Goal: Communication & Community: Answer question/provide support

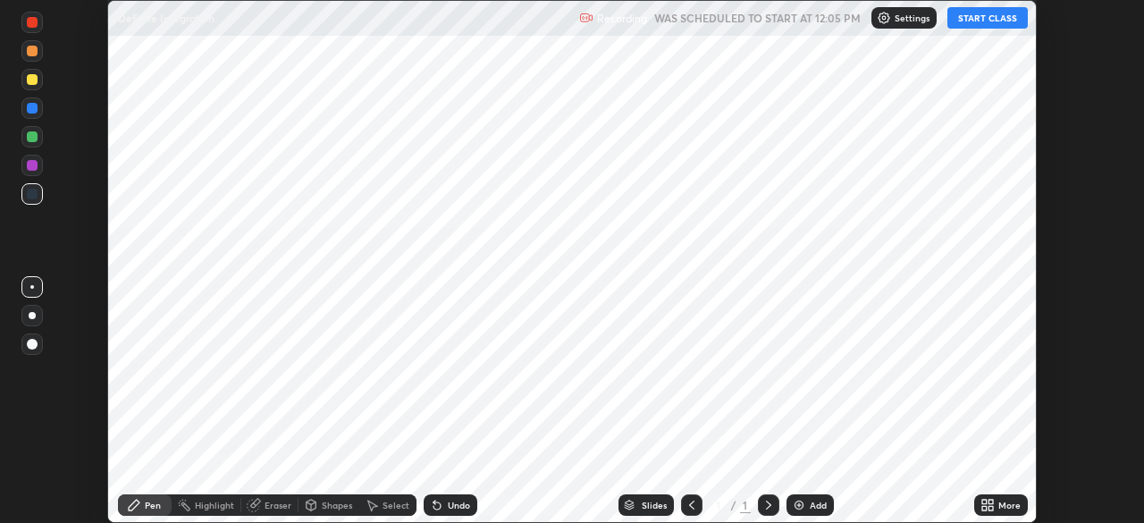
scroll to position [523, 1143]
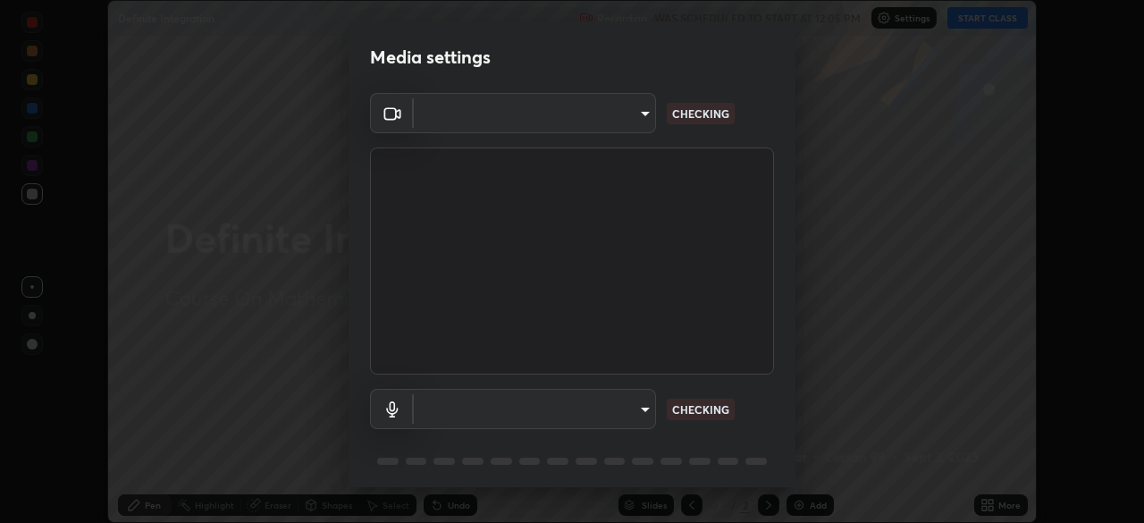
type input "39caa65dc23426385aa383ad0d0a4b68c28ae26f4a71cd21c25f84911154f6e3"
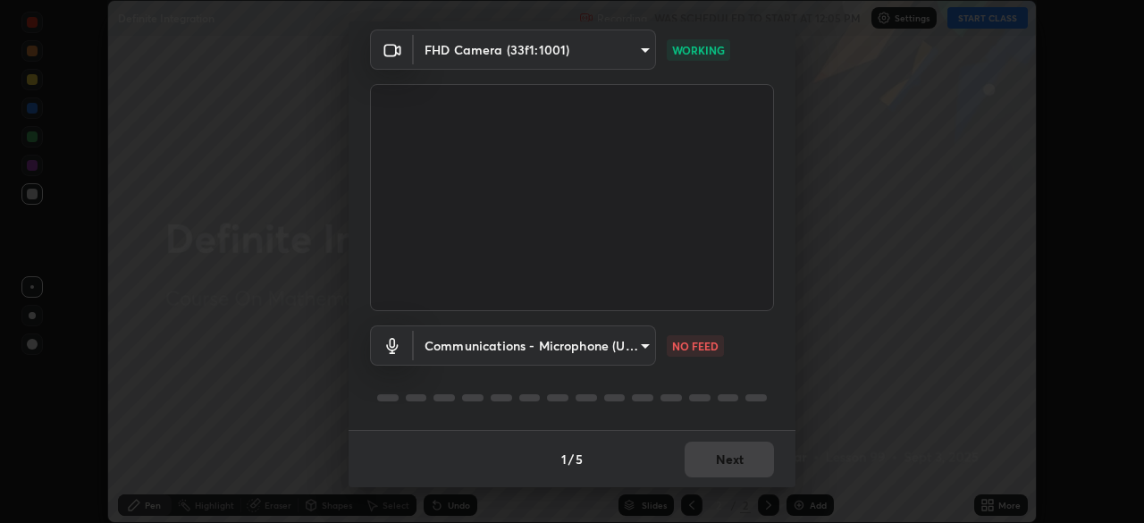
click at [637, 345] on body "Erase all Definite Integration Recording WAS SCHEDULED TO START AT 12:05 PM Set…" at bounding box center [572, 261] width 1144 height 523
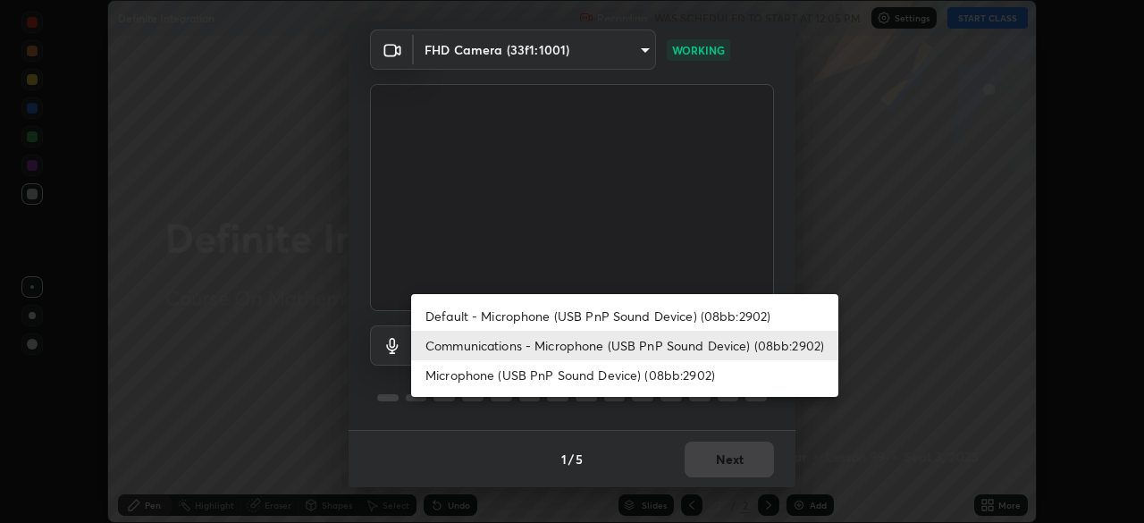
click at [663, 319] on li "Default - Microphone (USB PnP Sound Device) (08bb:2902)" at bounding box center [624, 315] width 427 height 29
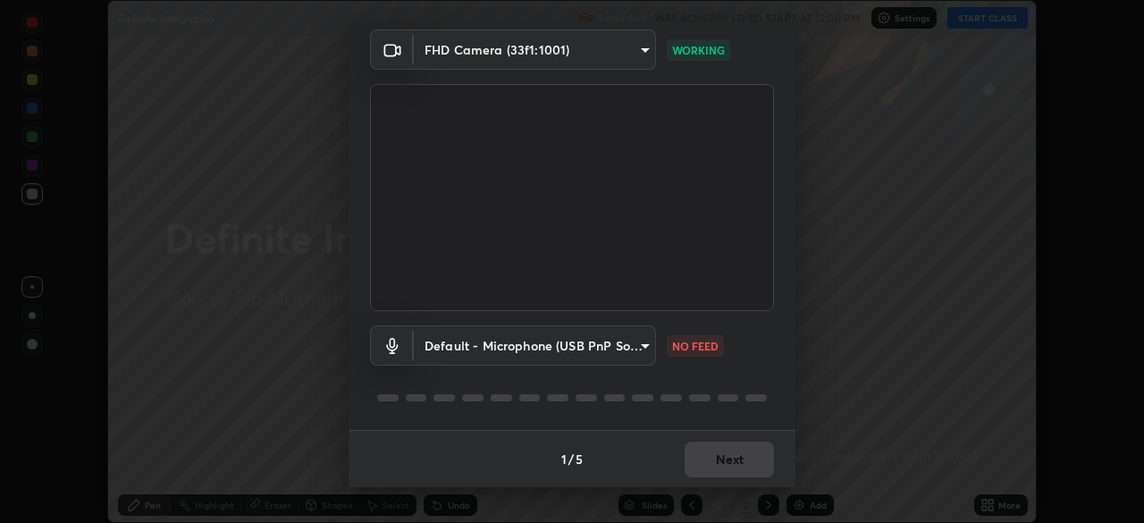
type input "default"
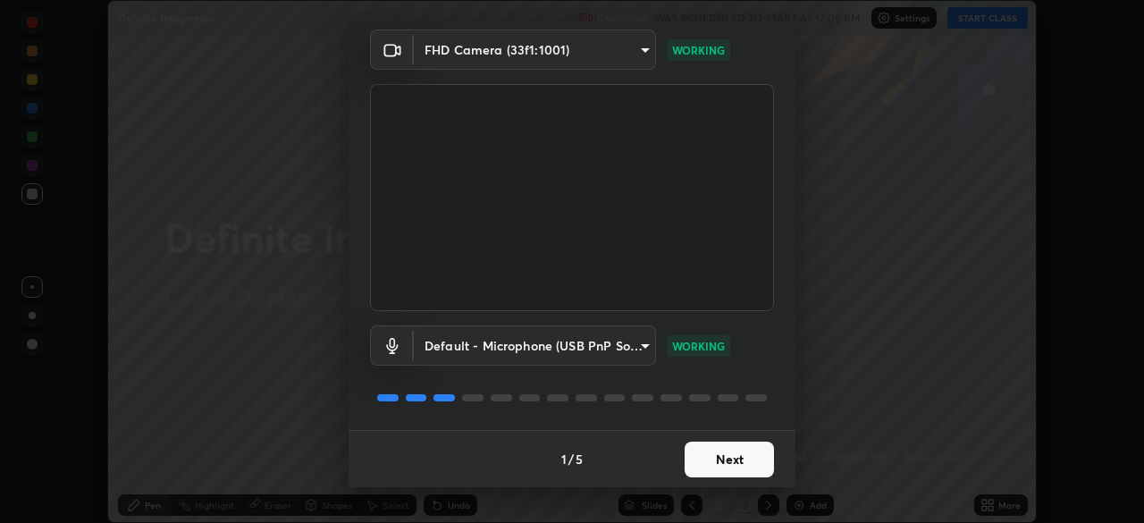
click at [721, 462] on button "Next" at bounding box center [728, 459] width 89 height 36
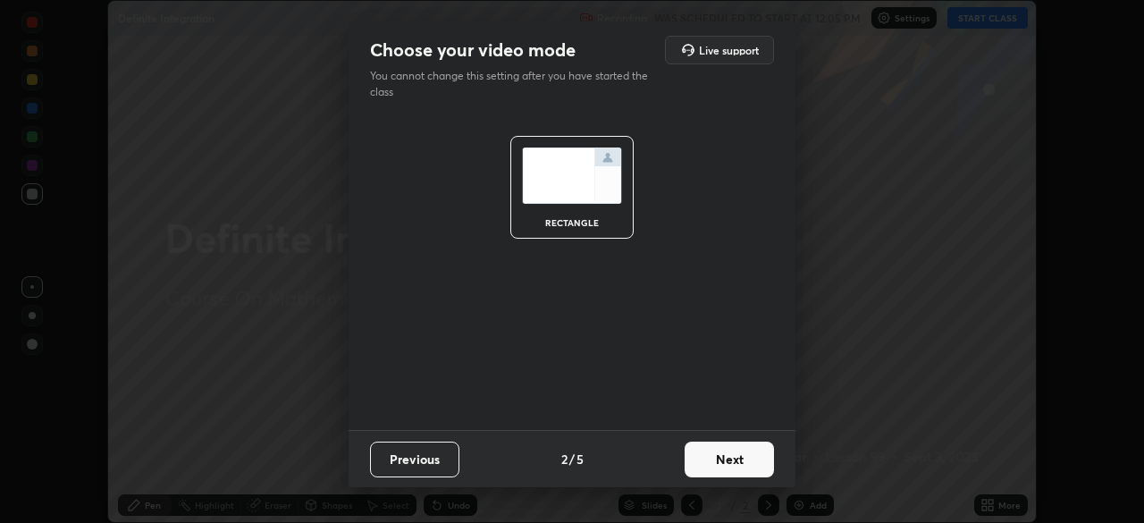
scroll to position [0, 0]
click at [743, 465] on button "Next" at bounding box center [728, 459] width 89 height 36
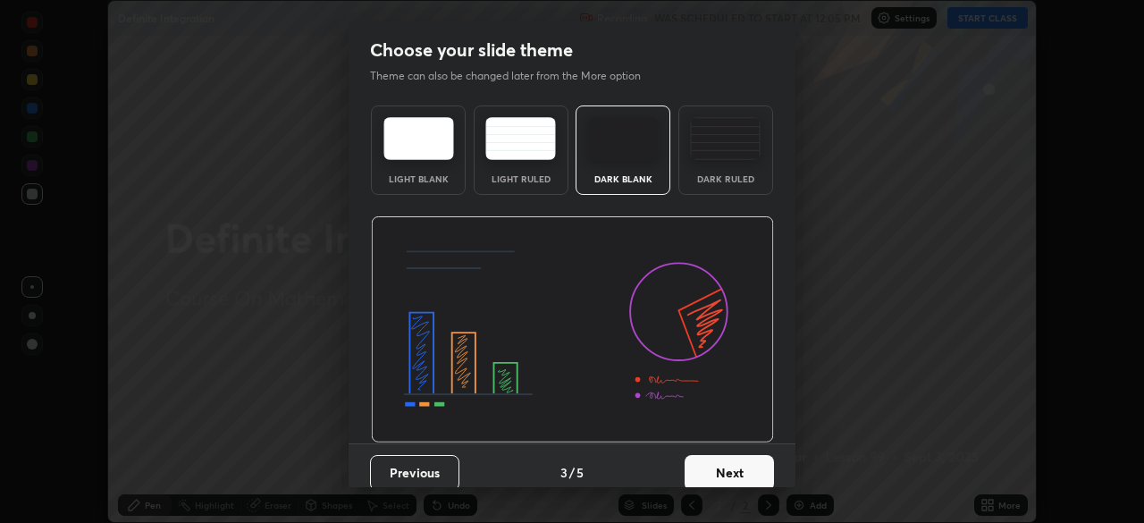
click at [742, 461] on button "Next" at bounding box center [728, 473] width 89 height 36
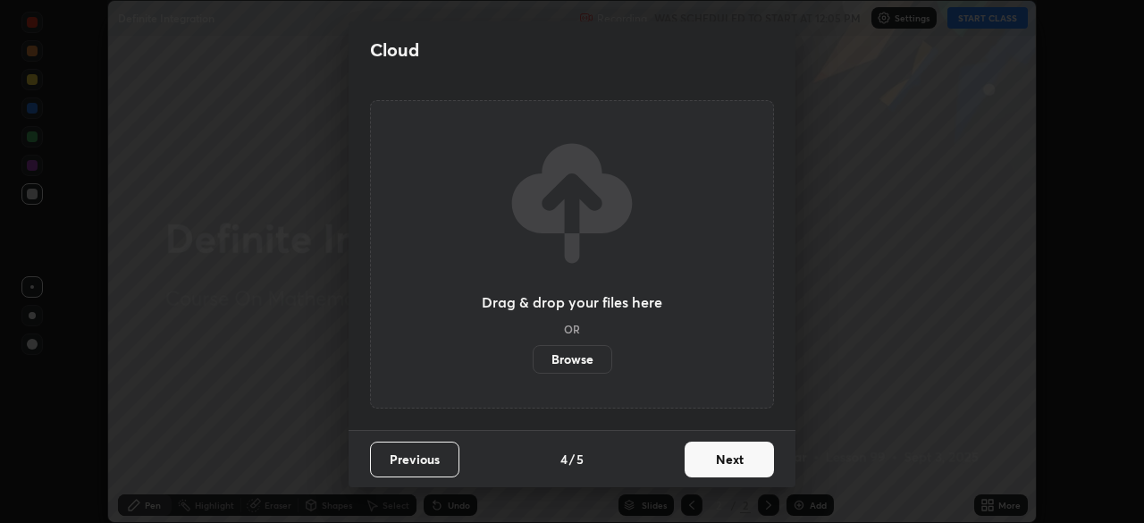
click at [739, 465] on button "Next" at bounding box center [728, 459] width 89 height 36
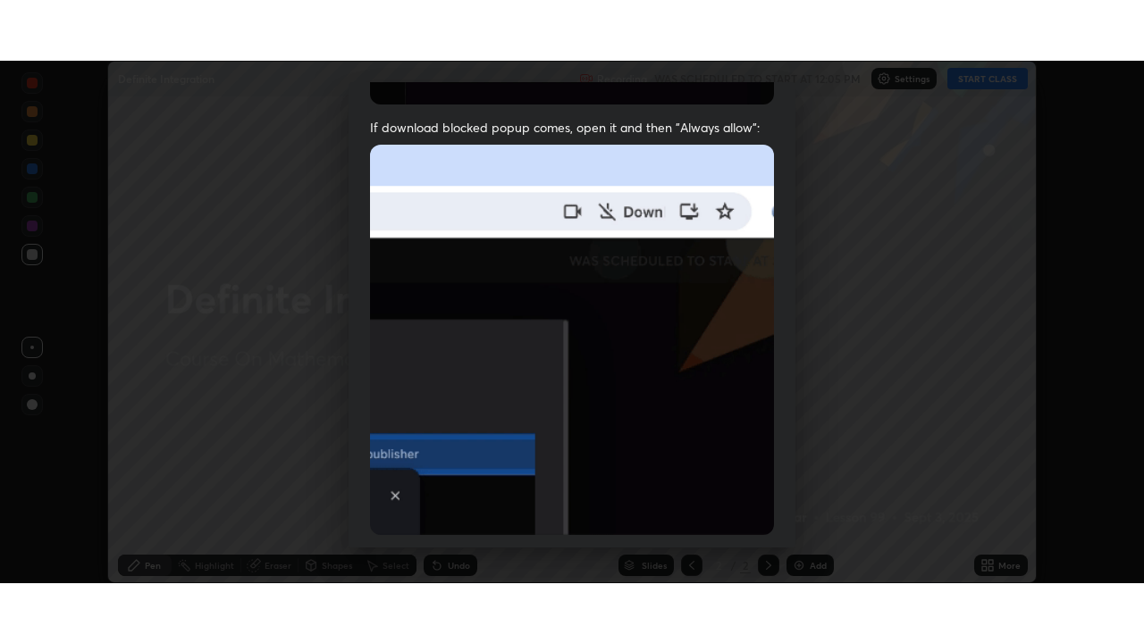
scroll to position [428, 0]
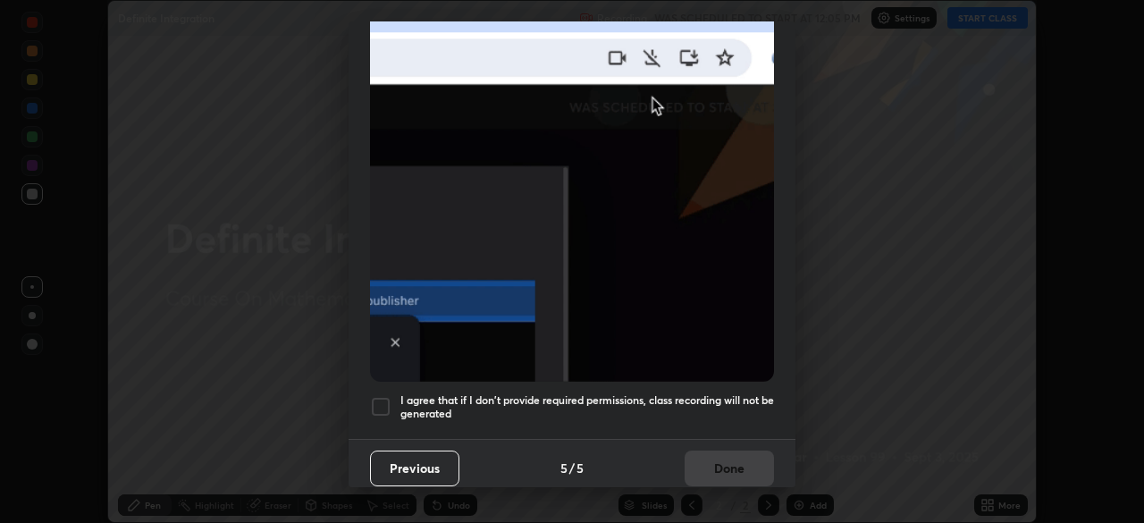
click at [378, 396] on div at bounding box center [380, 406] width 21 height 21
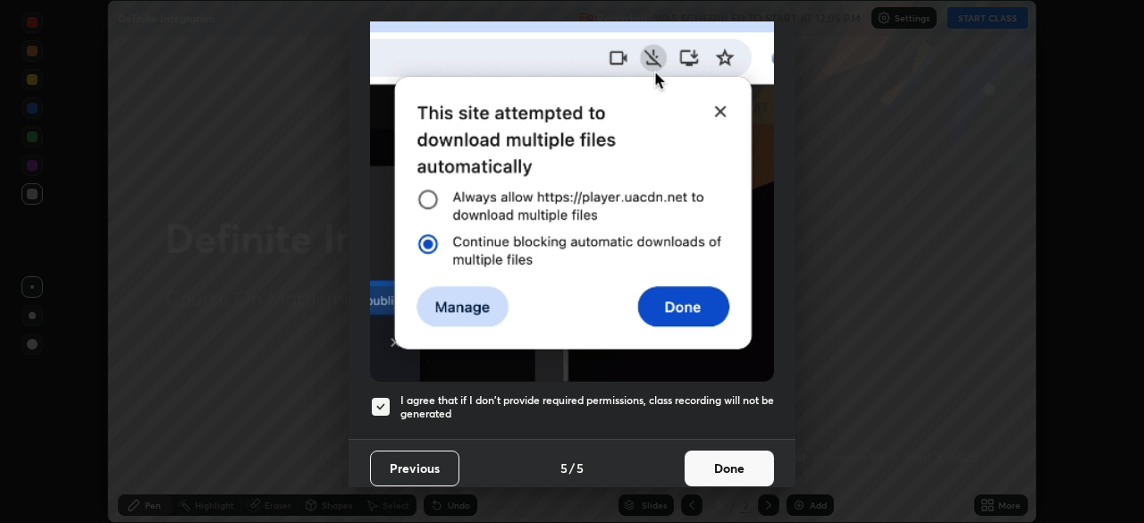
click at [725, 467] on button "Done" at bounding box center [728, 468] width 89 height 36
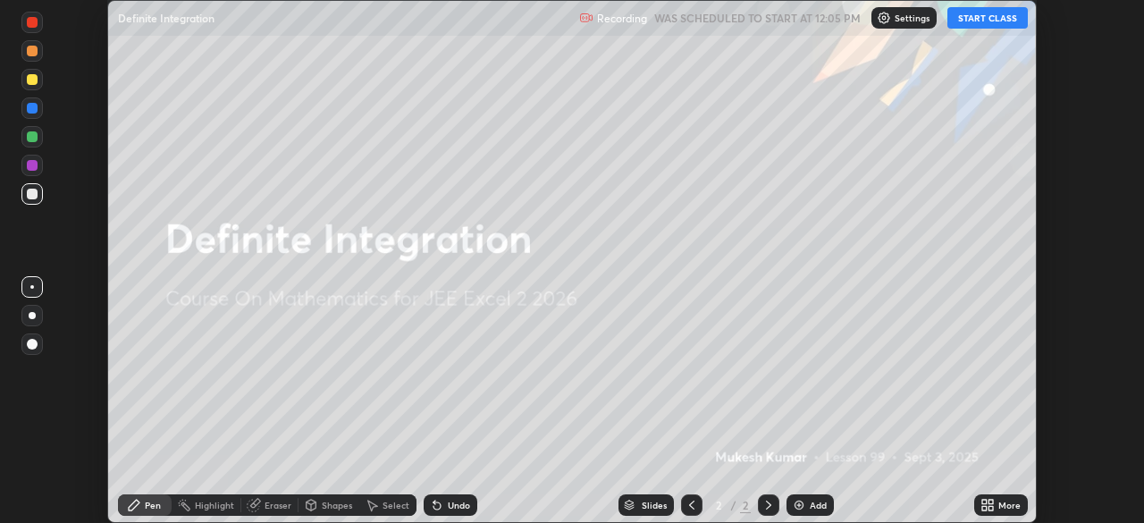
click at [984, 17] on button "START CLASS" at bounding box center [987, 17] width 80 height 21
click at [1003, 503] on div "More" at bounding box center [1009, 504] width 22 height 9
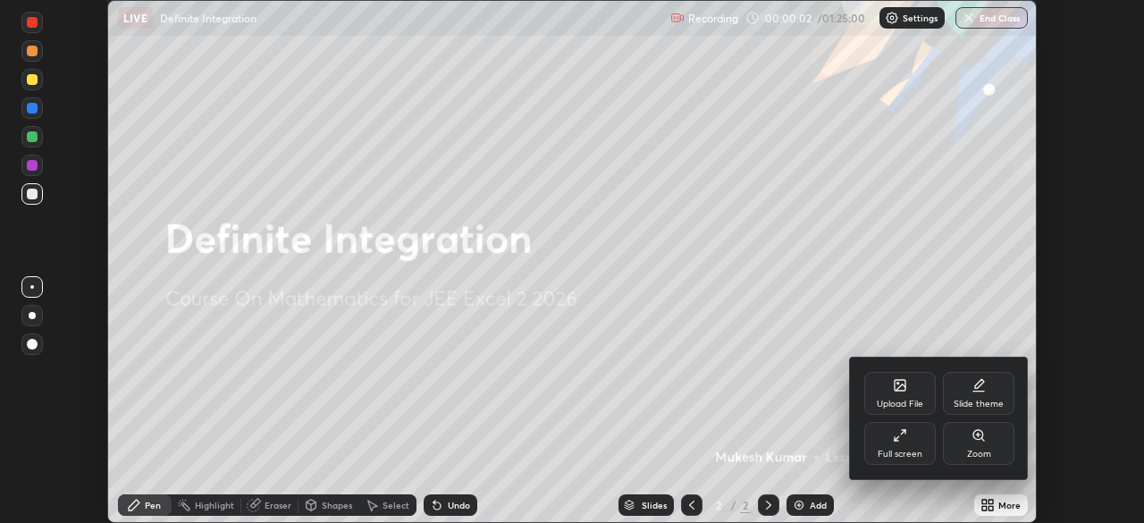
click at [890, 446] on div "Full screen" at bounding box center [899, 443] width 71 height 43
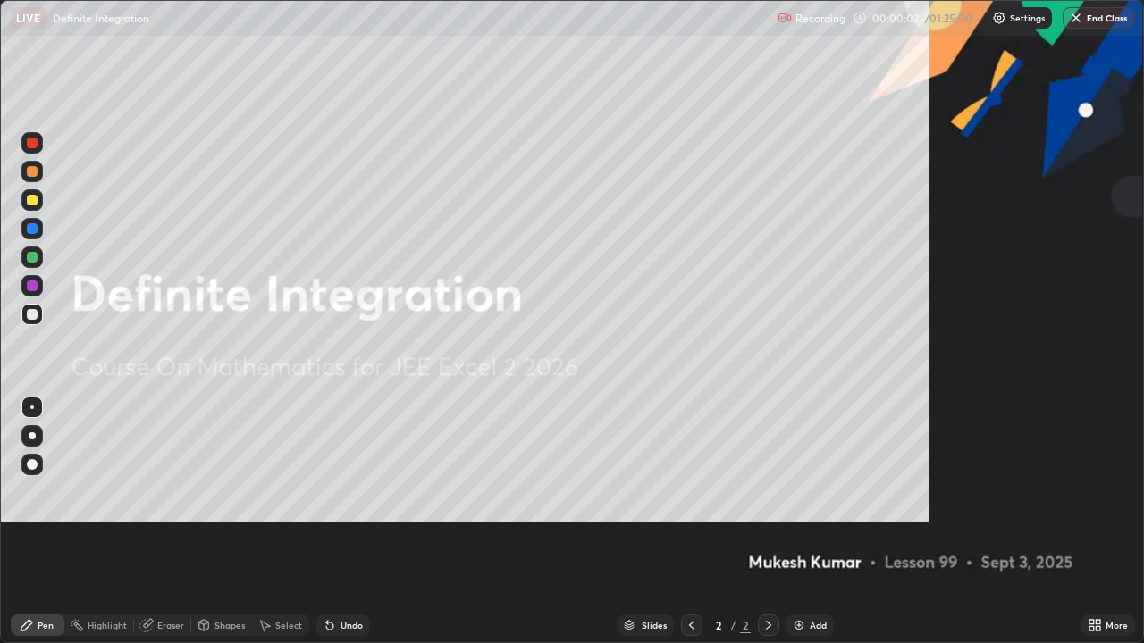
scroll to position [643, 1144]
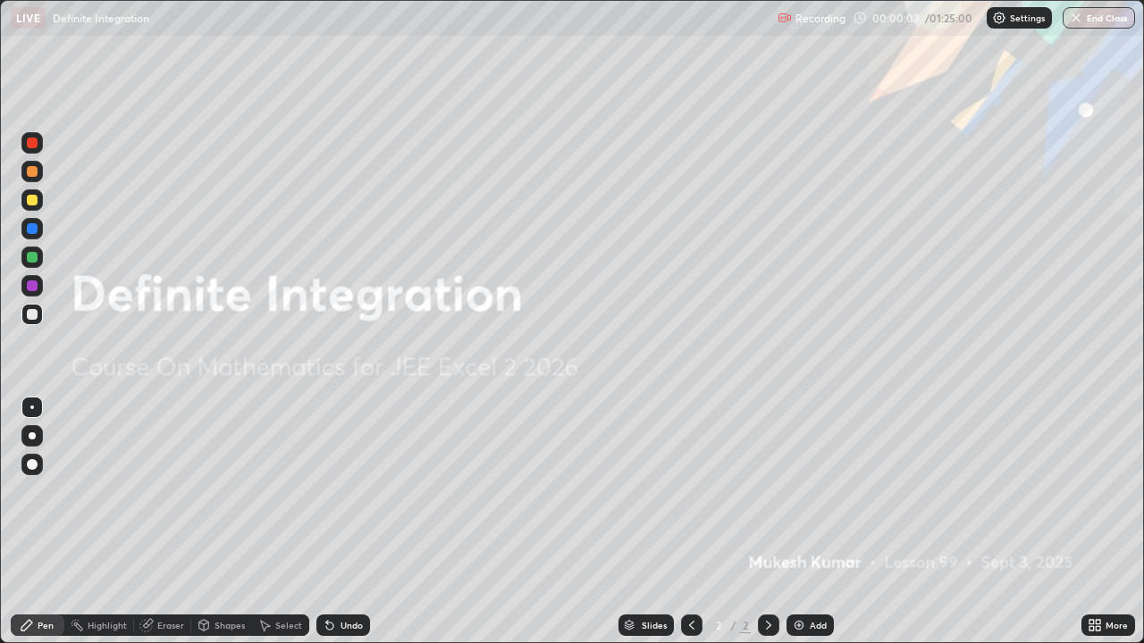
click at [767, 522] on icon at bounding box center [768, 625] width 14 height 14
click at [802, 522] on img at bounding box center [799, 625] width 14 height 14
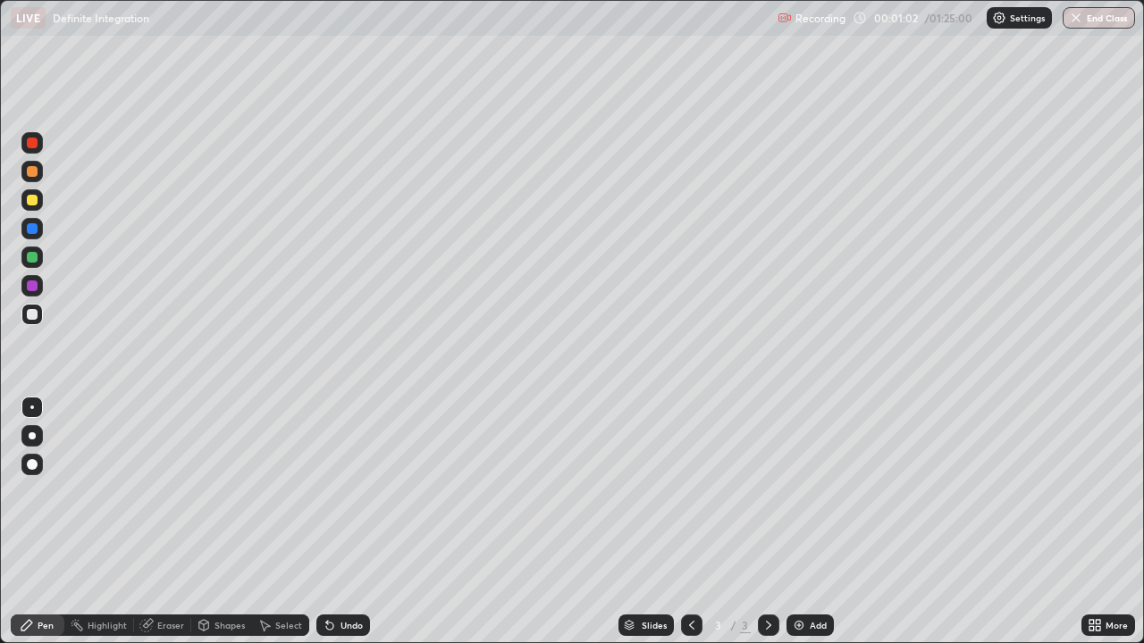
click at [32, 253] on div at bounding box center [32, 257] width 11 height 11
click at [36, 309] on div at bounding box center [31, 314] width 21 height 21
click at [35, 259] on div at bounding box center [32, 257] width 11 height 11
click at [34, 317] on div at bounding box center [32, 314] width 11 height 11
click at [810, 522] on div "Add" at bounding box center [817, 625] width 17 height 9
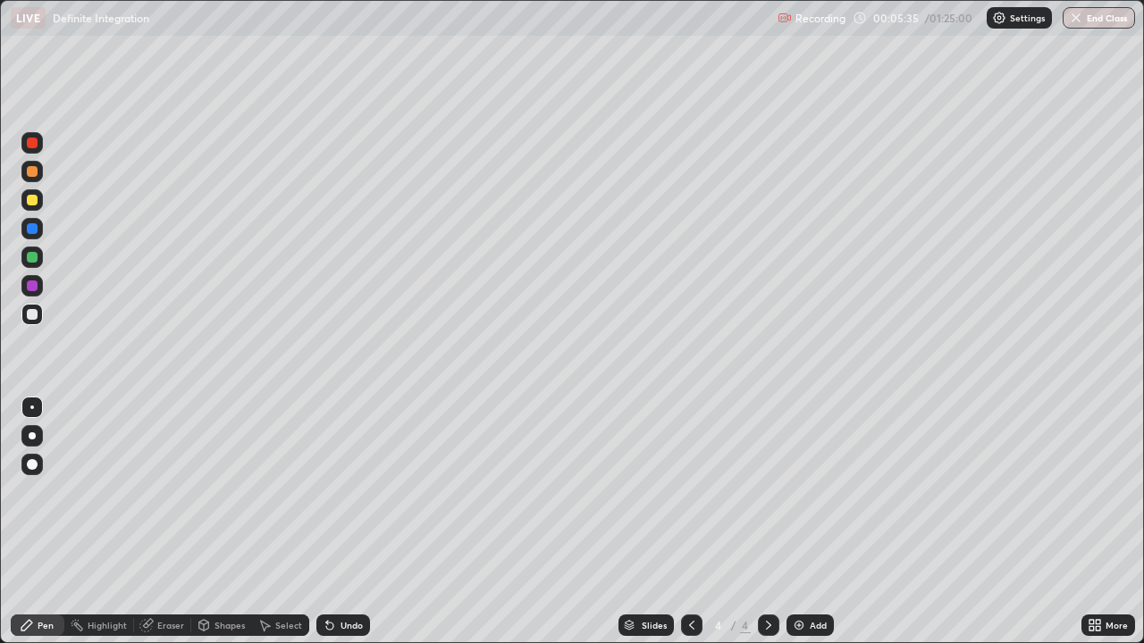
click at [345, 522] on div "Undo" at bounding box center [351, 625] width 22 height 9
click at [347, 522] on div "Undo" at bounding box center [351, 625] width 22 height 9
click at [33, 253] on div at bounding box center [32, 257] width 11 height 11
click at [33, 314] on div at bounding box center [32, 314] width 11 height 11
click at [165, 522] on div "Eraser" at bounding box center [170, 625] width 27 height 9
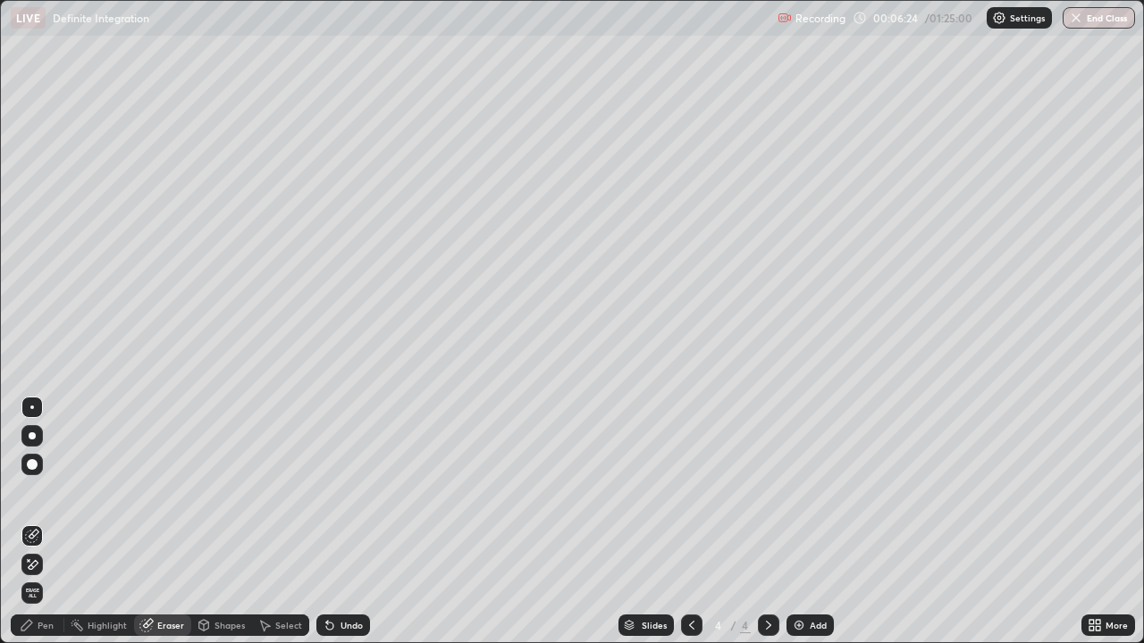
click at [42, 522] on div "Pen" at bounding box center [46, 625] width 16 height 9
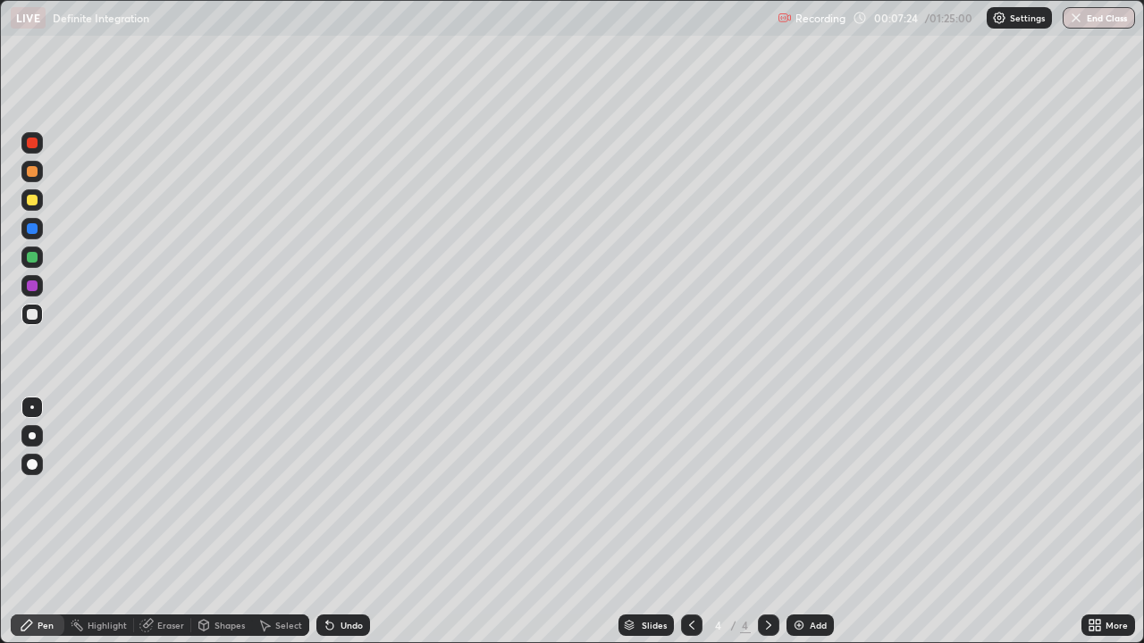
click at [344, 522] on div "Undo" at bounding box center [351, 625] width 22 height 9
click at [348, 522] on div "Undo" at bounding box center [351, 625] width 22 height 9
click at [344, 522] on div "Undo" at bounding box center [351, 625] width 22 height 9
click at [33, 256] on div at bounding box center [32, 257] width 11 height 11
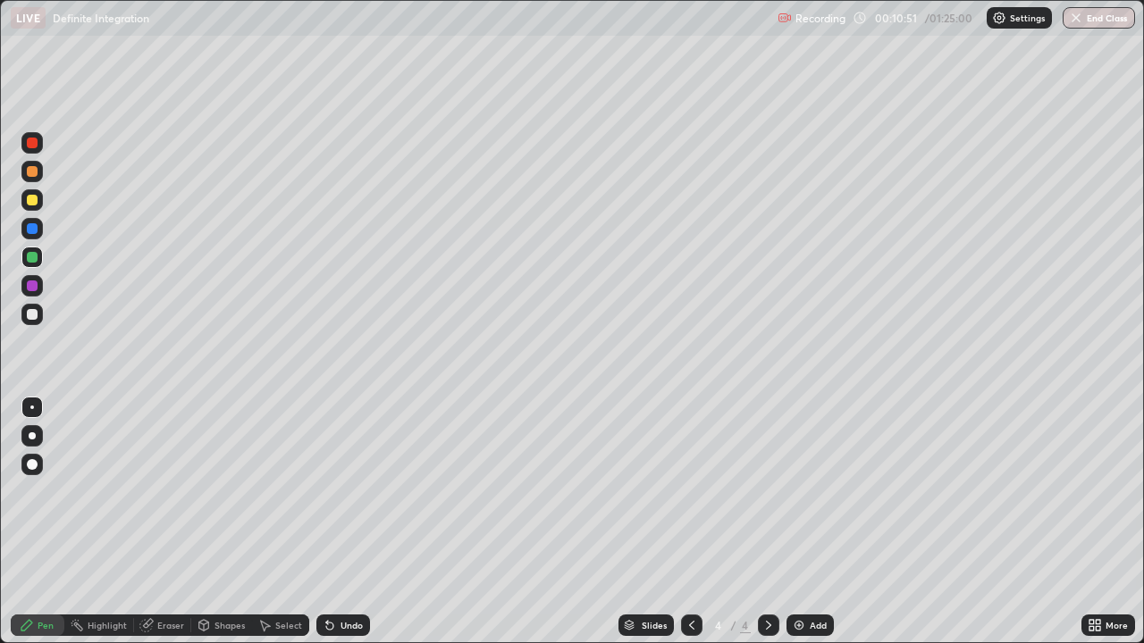
click at [39, 315] on div at bounding box center [31, 314] width 21 height 21
click at [36, 257] on div at bounding box center [32, 257] width 11 height 11
click at [689, 522] on icon at bounding box center [691, 625] width 14 height 14
click at [767, 522] on icon at bounding box center [768, 625] width 14 height 14
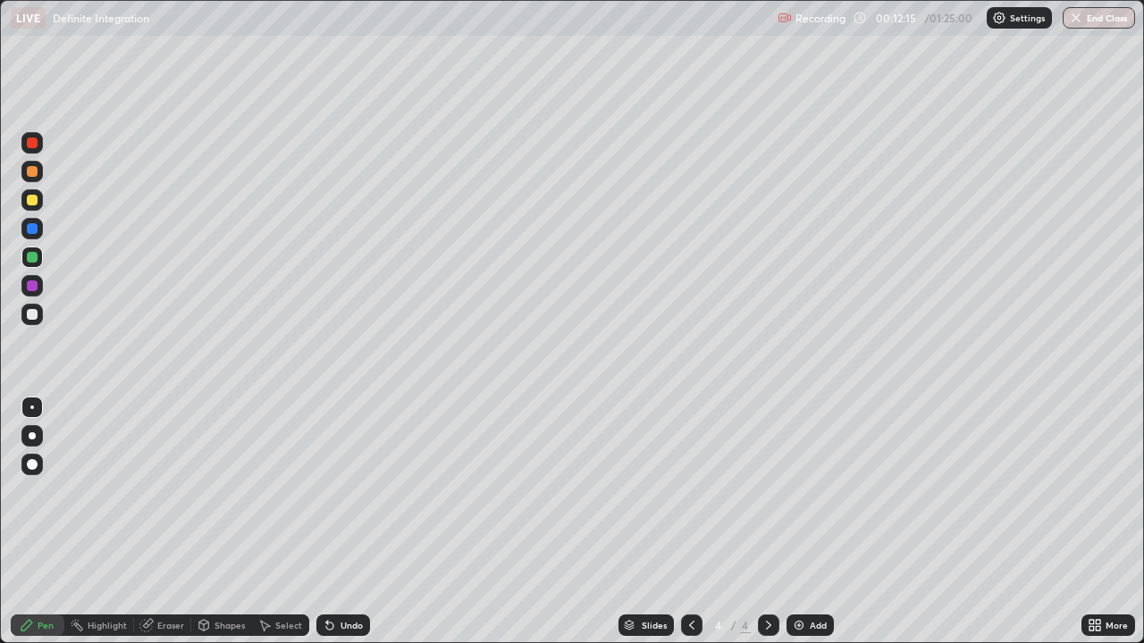
click at [767, 522] on icon at bounding box center [768, 625] width 14 height 14
click at [807, 522] on div "Add" at bounding box center [809, 625] width 47 height 21
click at [36, 144] on div at bounding box center [32, 143] width 11 height 11
click at [32, 258] on div at bounding box center [32, 257] width 11 height 11
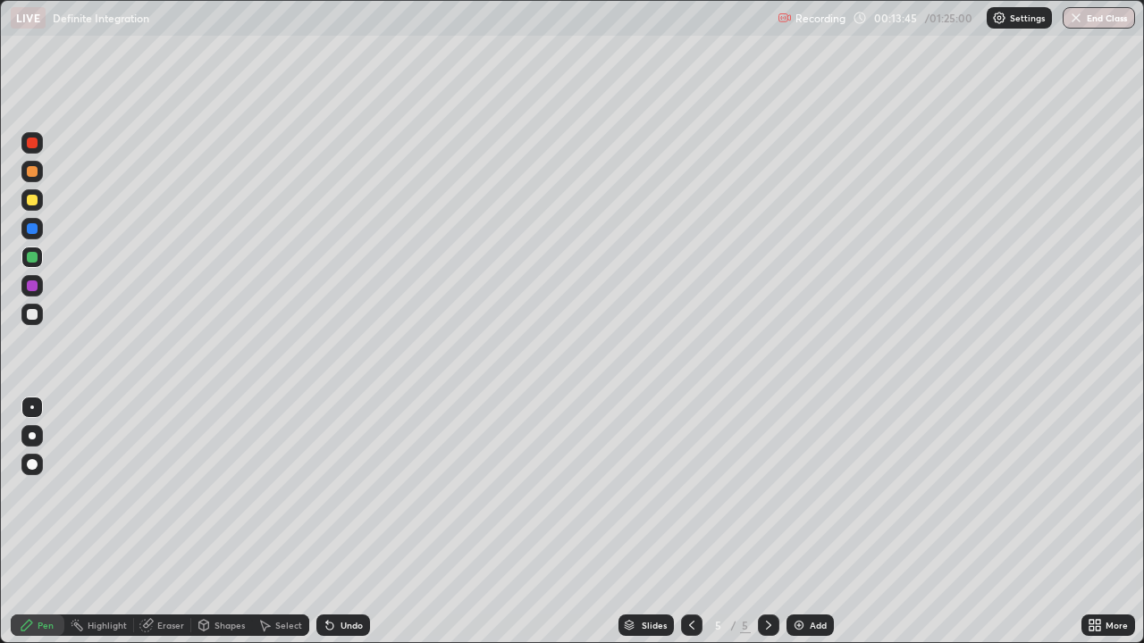
click at [35, 314] on div at bounding box center [32, 314] width 11 height 11
click at [319, 522] on div "Undo" at bounding box center [339, 626] width 61 height 36
click at [689, 522] on icon at bounding box center [691, 625] width 5 height 9
click at [767, 522] on icon at bounding box center [768, 625] width 14 height 14
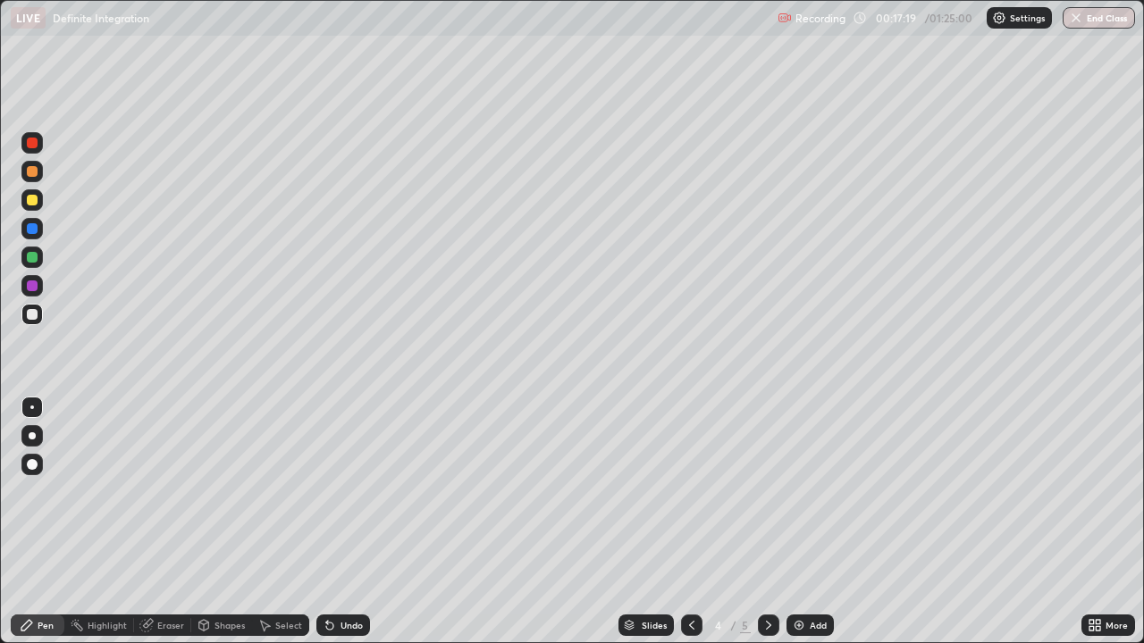
click at [767, 522] on icon at bounding box center [768, 625] width 14 height 14
click at [29, 265] on div at bounding box center [31, 257] width 21 height 21
click at [806, 522] on div "Add" at bounding box center [809, 625] width 47 height 21
click at [38, 314] on div at bounding box center [31, 314] width 21 height 21
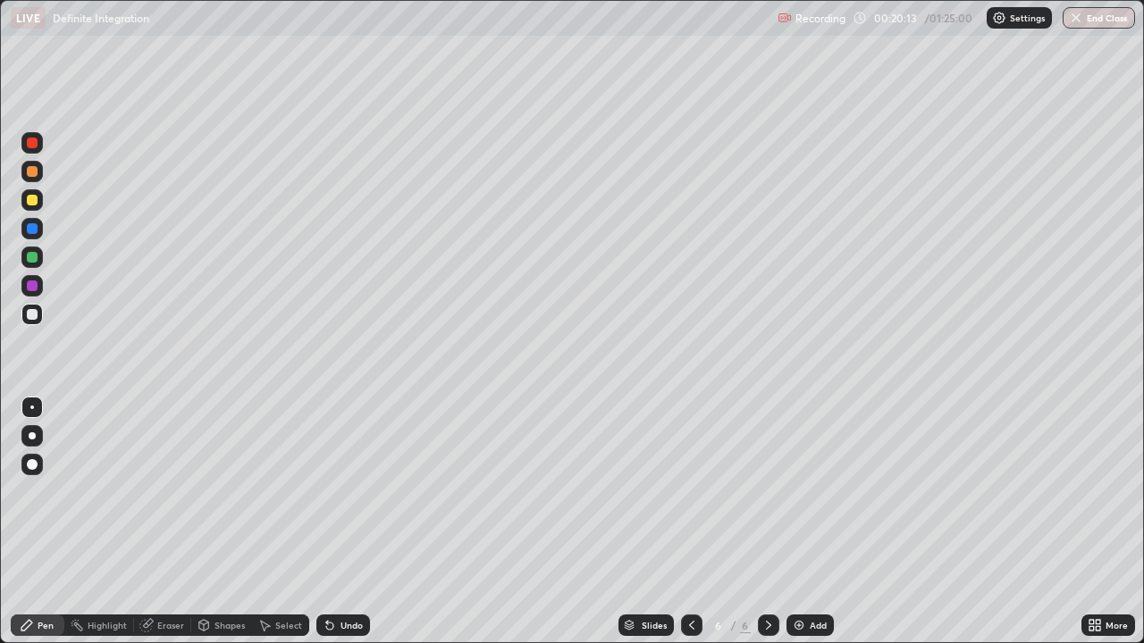
click at [33, 256] on div at bounding box center [32, 257] width 11 height 11
click at [36, 318] on div at bounding box center [32, 314] width 11 height 11
click at [36, 199] on div at bounding box center [32, 200] width 11 height 11
click at [347, 522] on div "Undo" at bounding box center [351, 625] width 22 height 9
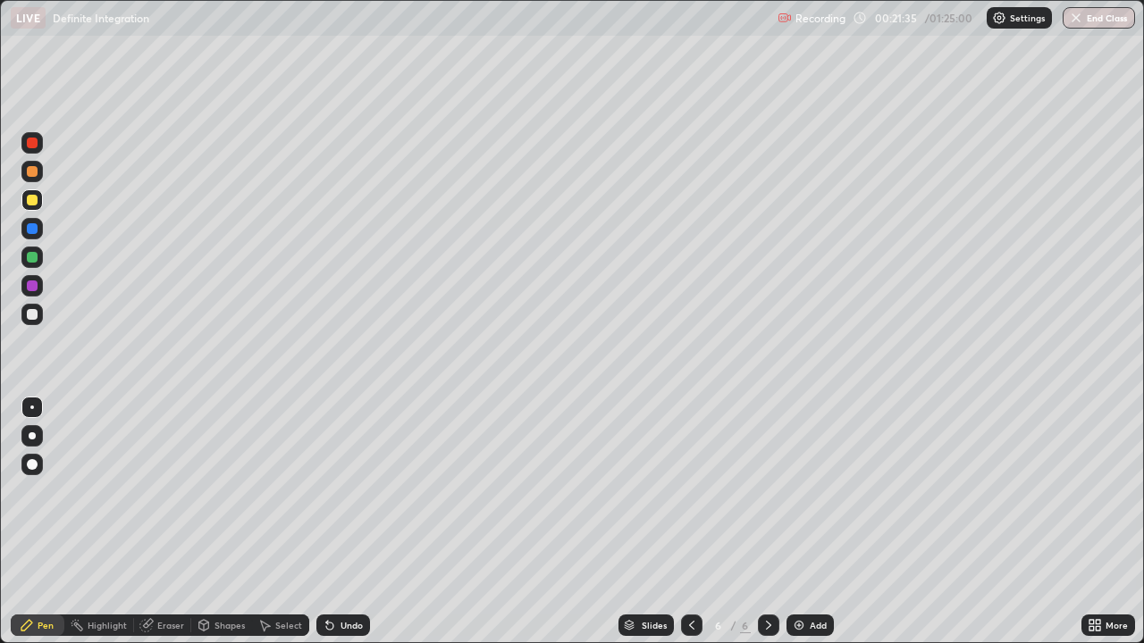
click at [349, 522] on div "Undo" at bounding box center [343, 625] width 54 height 21
click at [40, 315] on div at bounding box center [31, 314] width 21 height 21
click at [33, 258] on div at bounding box center [32, 257] width 11 height 11
click at [32, 314] on div at bounding box center [32, 314] width 11 height 11
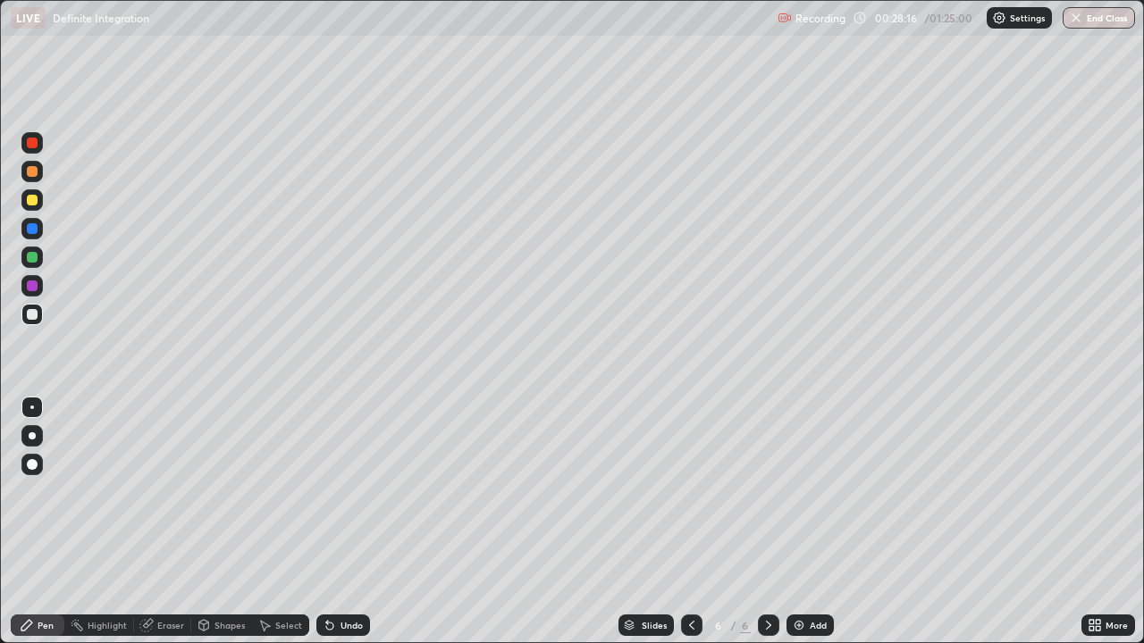
click at [767, 522] on icon at bounding box center [768, 625] width 14 height 14
click at [809, 522] on div "Add" at bounding box center [817, 625] width 17 height 9
click at [37, 199] on div at bounding box center [32, 200] width 11 height 11
click at [31, 314] on div at bounding box center [32, 314] width 11 height 11
click at [174, 522] on div "Eraser" at bounding box center [170, 625] width 27 height 9
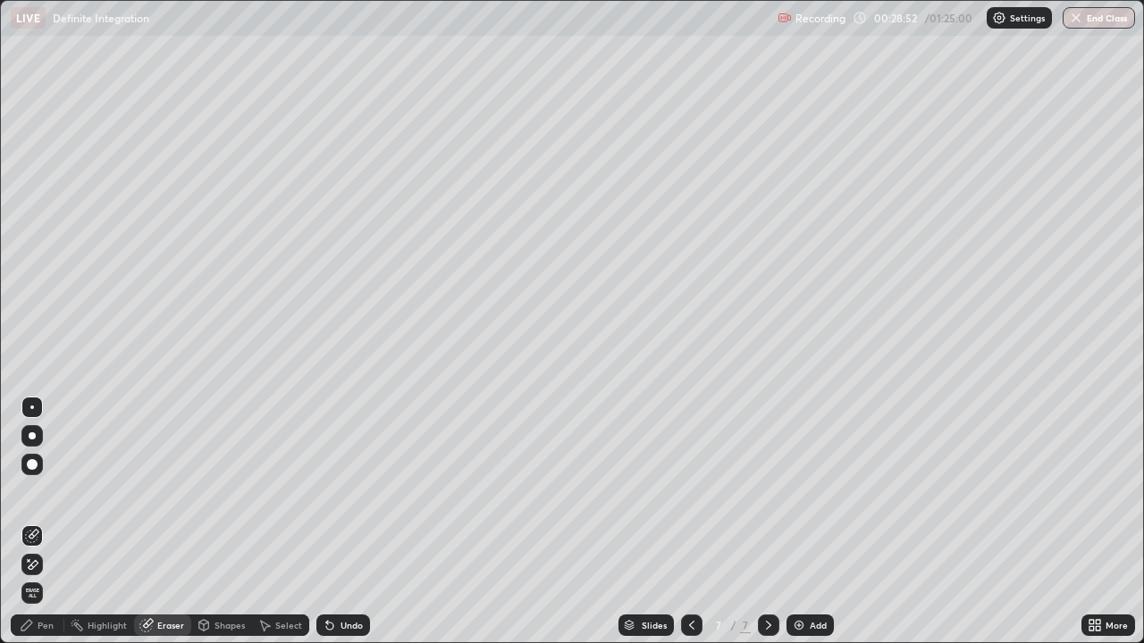
click at [46, 522] on div "Pen" at bounding box center [46, 625] width 16 height 9
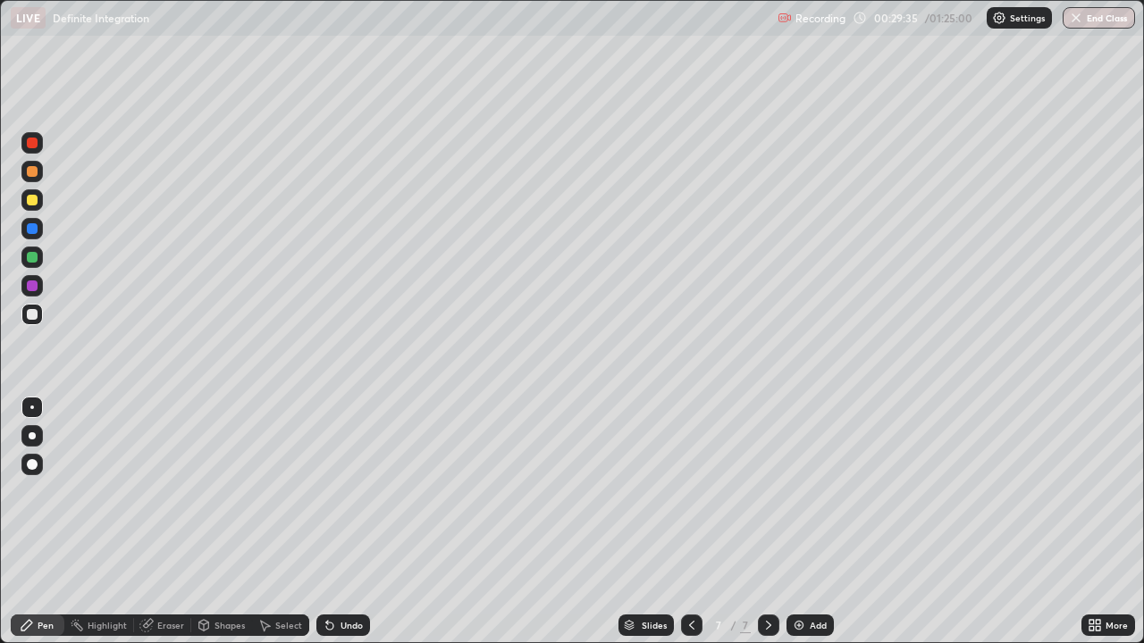
click at [344, 522] on div "Undo" at bounding box center [351, 625] width 22 height 9
click at [33, 256] on div at bounding box center [32, 257] width 11 height 11
click at [809, 522] on div "Add" at bounding box center [817, 625] width 17 height 9
click at [32, 141] on div at bounding box center [32, 143] width 11 height 11
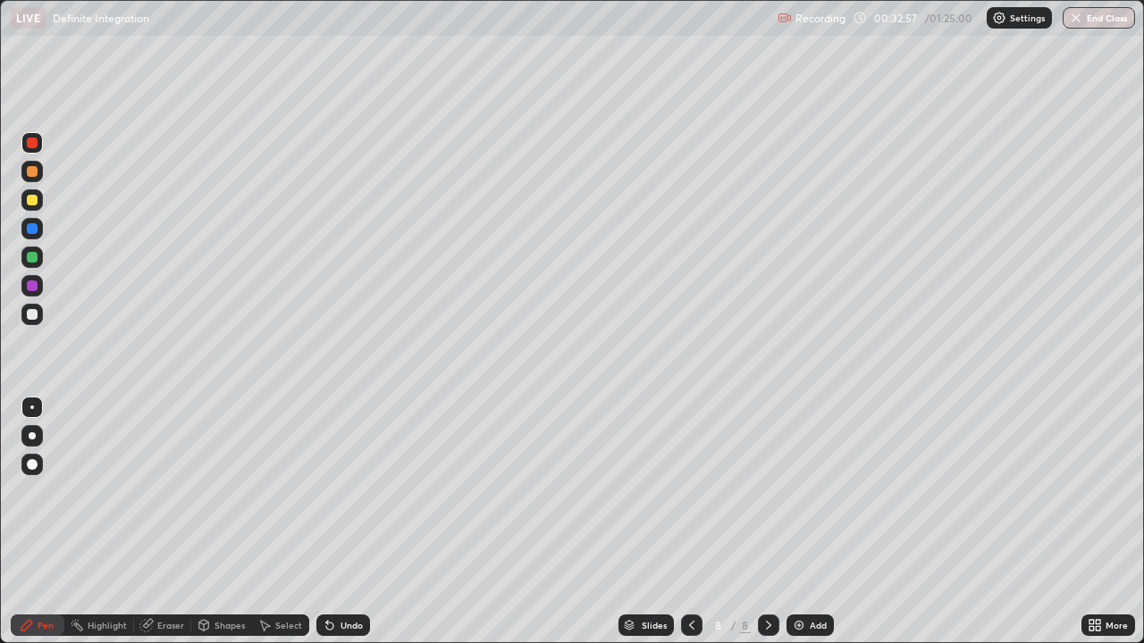
click at [690, 522] on icon at bounding box center [691, 625] width 14 height 14
click at [766, 522] on icon at bounding box center [768, 625] width 14 height 14
click at [346, 522] on div "Undo" at bounding box center [351, 625] width 22 height 9
click at [35, 198] on div at bounding box center [32, 200] width 11 height 11
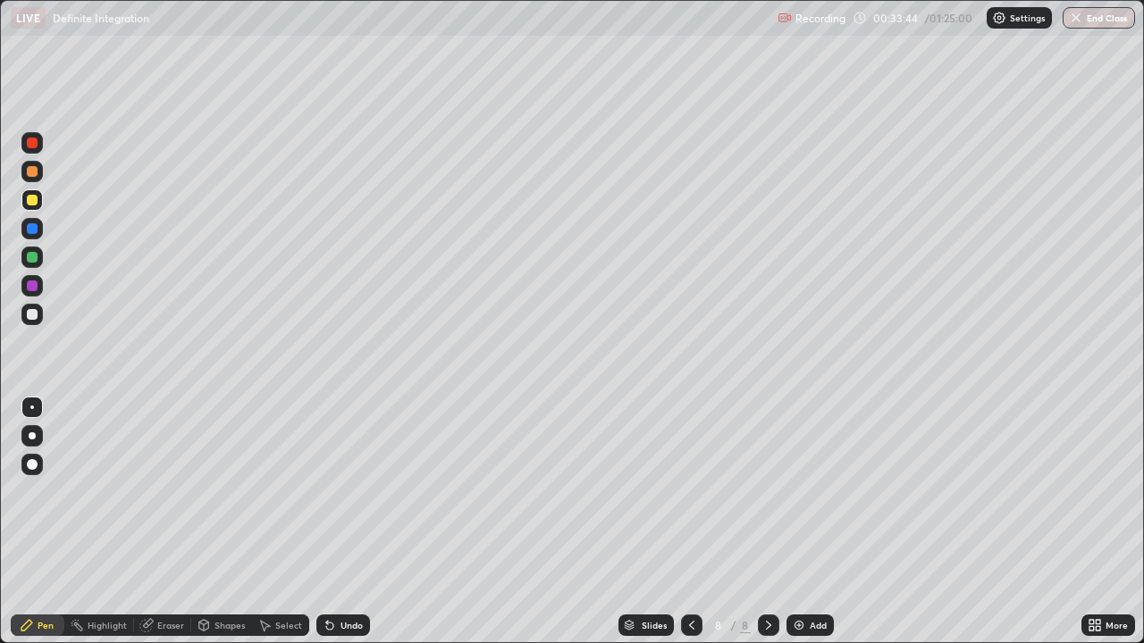
click at [348, 522] on div "Undo" at bounding box center [343, 625] width 54 height 21
click at [350, 522] on div "Undo" at bounding box center [351, 625] width 22 height 9
click at [37, 317] on div at bounding box center [32, 314] width 11 height 11
click at [172, 522] on div "Eraser" at bounding box center [170, 625] width 27 height 9
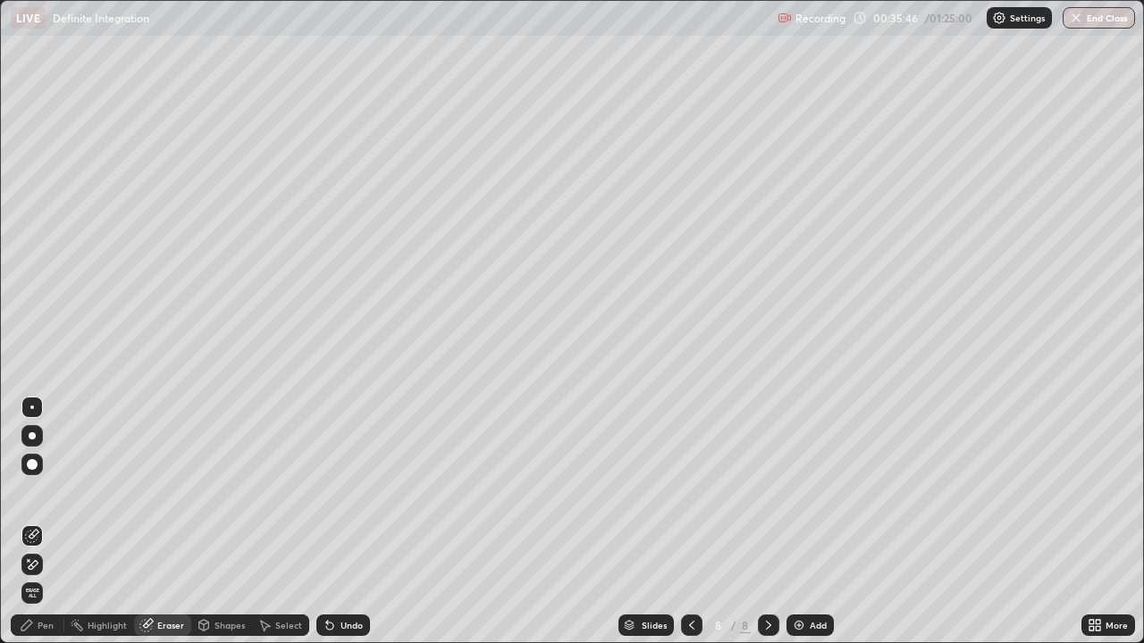
click at [46, 522] on div "Pen" at bounding box center [46, 625] width 16 height 9
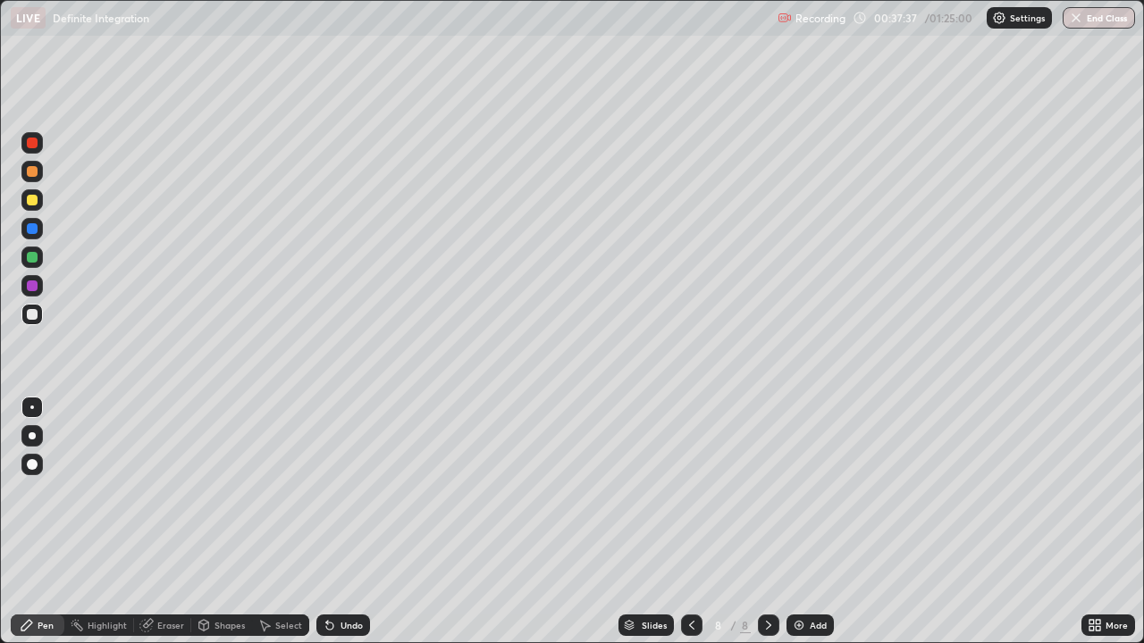
click at [167, 522] on div "Eraser" at bounding box center [170, 625] width 27 height 9
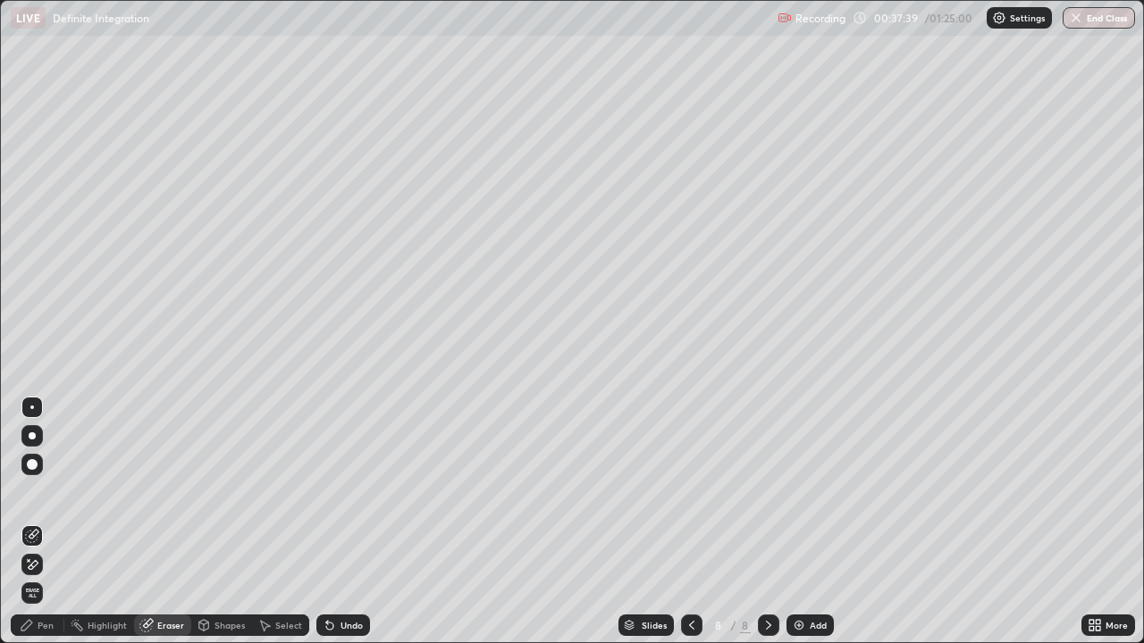
click at [42, 522] on div "Pen" at bounding box center [38, 625] width 54 height 21
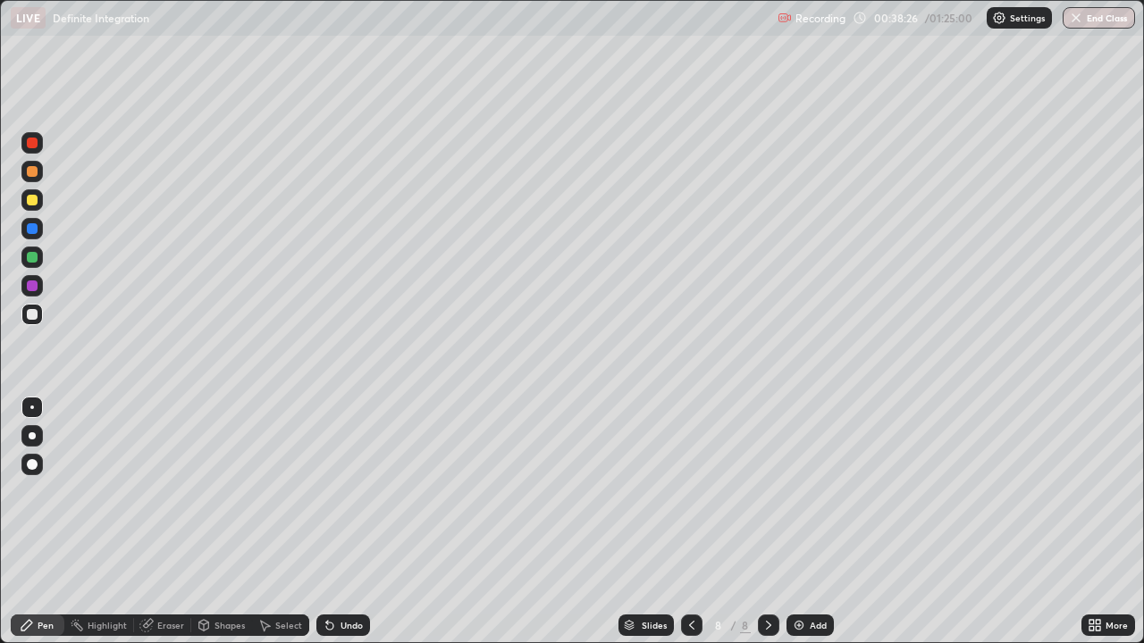
click at [171, 522] on div "Eraser" at bounding box center [170, 625] width 27 height 9
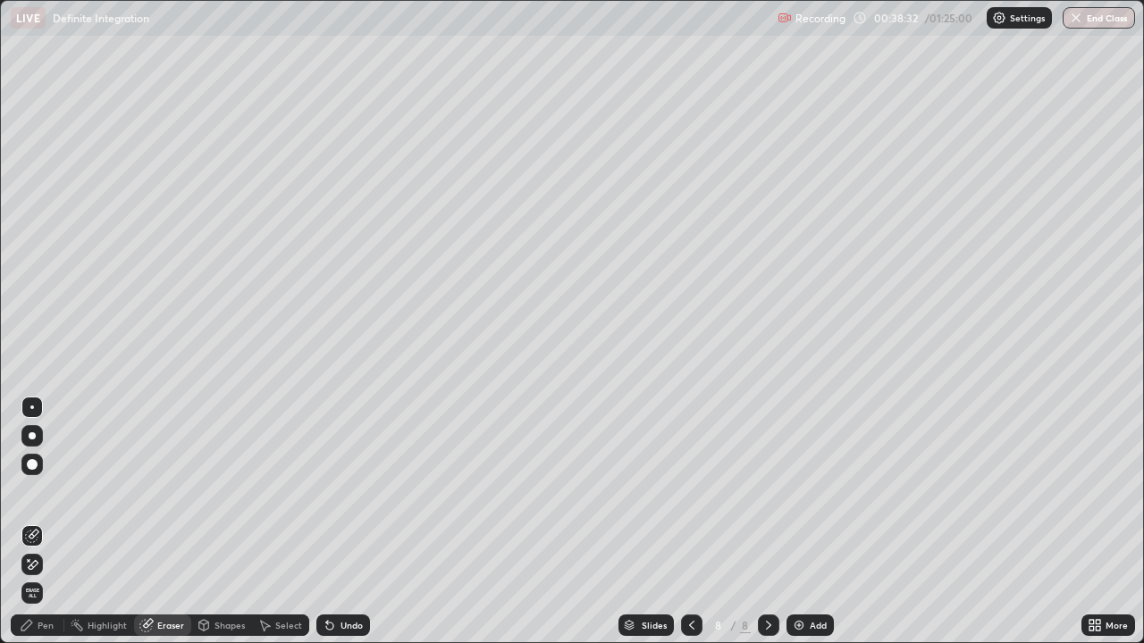
click at [225, 522] on div "Shapes" at bounding box center [229, 625] width 30 height 9
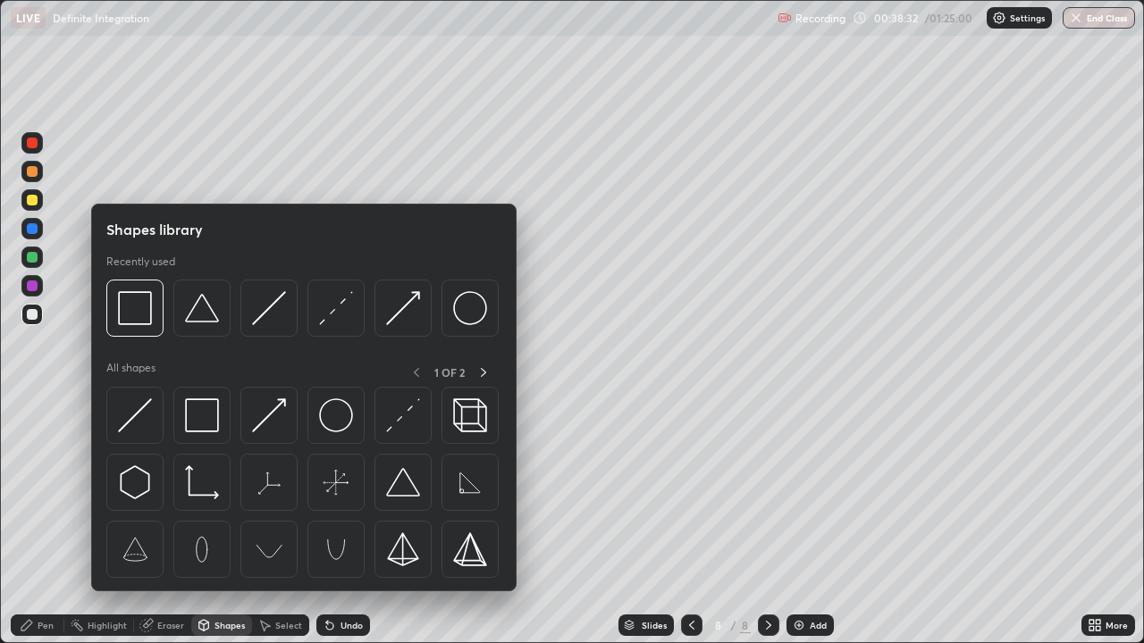
click at [288, 522] on div "Select" at bounding box center [288, 625] width 27 height 9
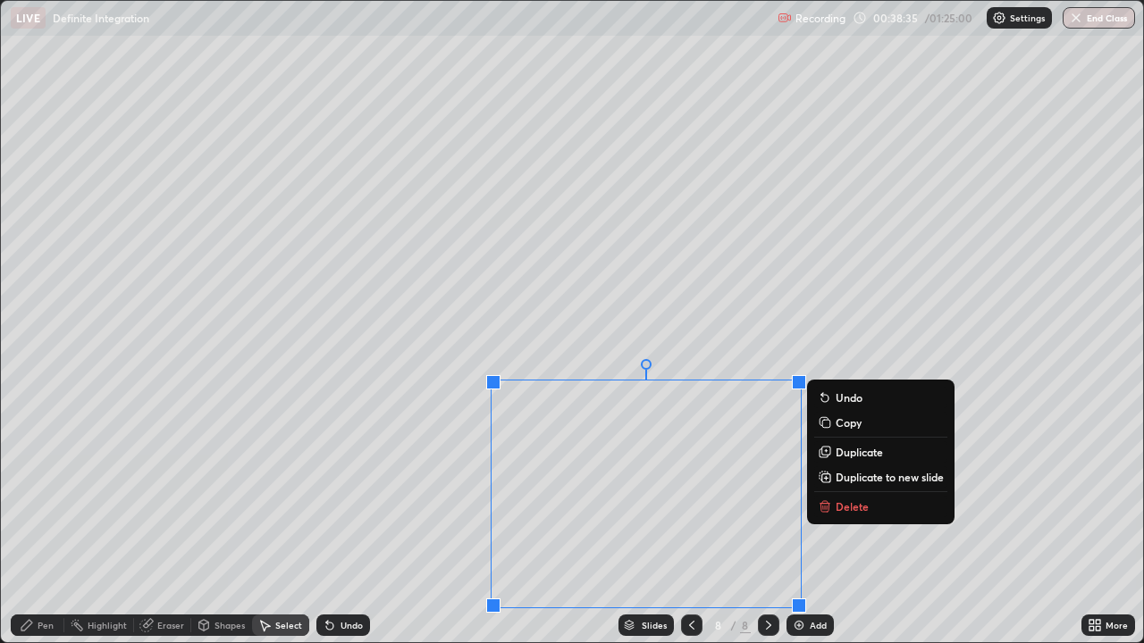
click at [839, 508] on p "Delete" at bounding box center [851, 506] width 33 height 14
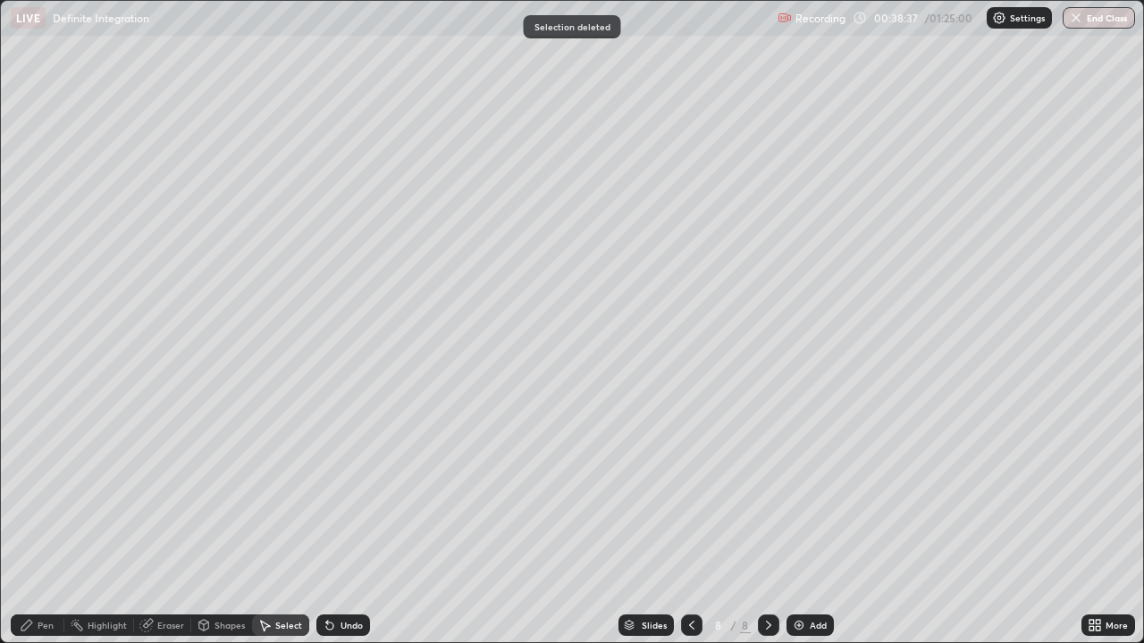
click at [44, 522] on div "Pen" at bounding box center [46, 625] width 16 height 9
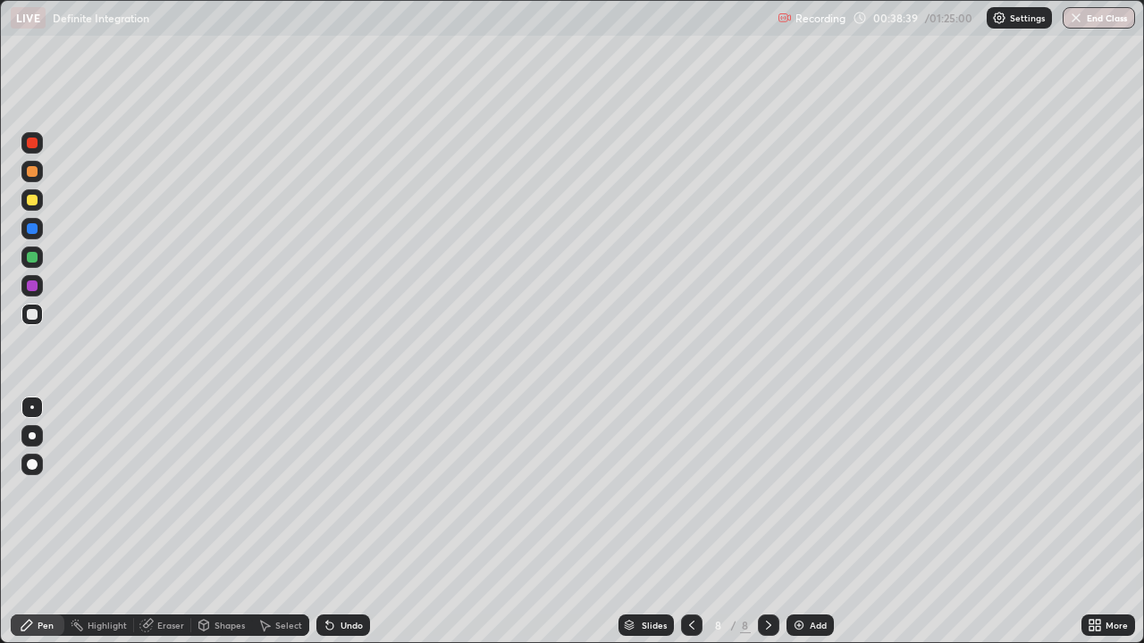
click at [172, 522] on div "Eraser" at bounding box center [170, 625] width 27 height 9
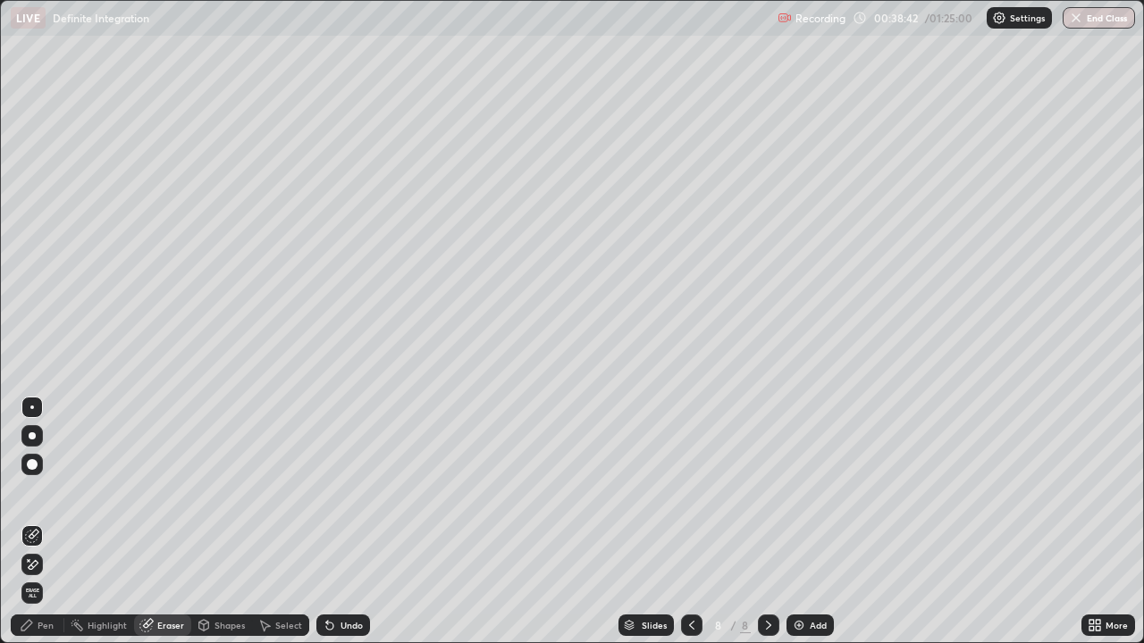
click at [45, 522] on div "Pen" at bounding box center [46, 625] width 16 height 9
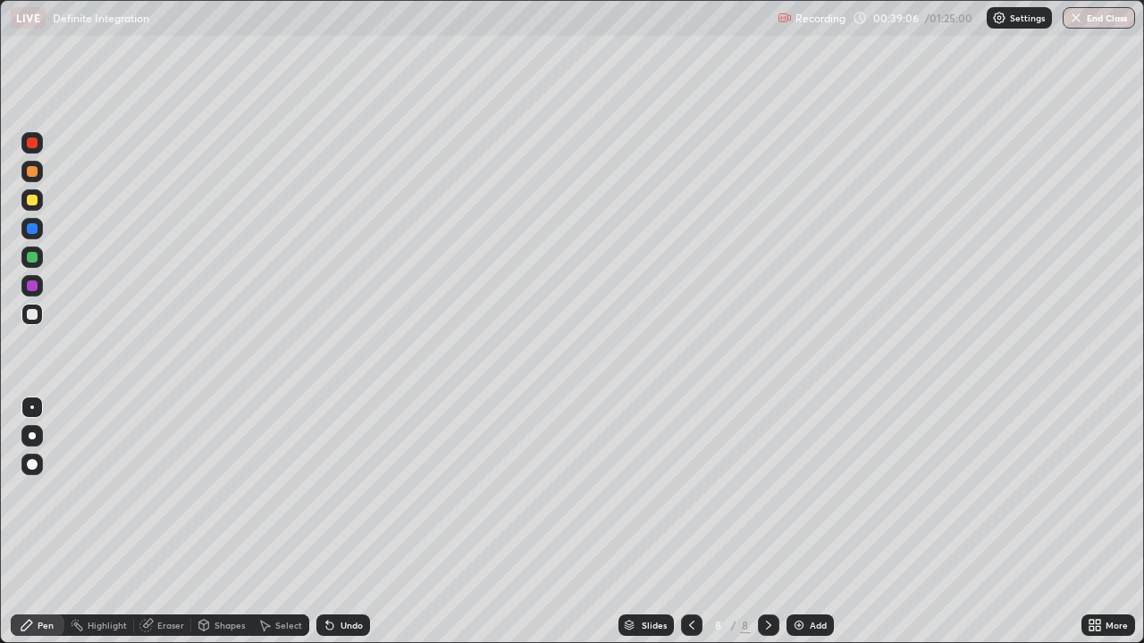
click at [168, 522] on div "Eraser" at bounding box center [170, 625] width 27 height 9
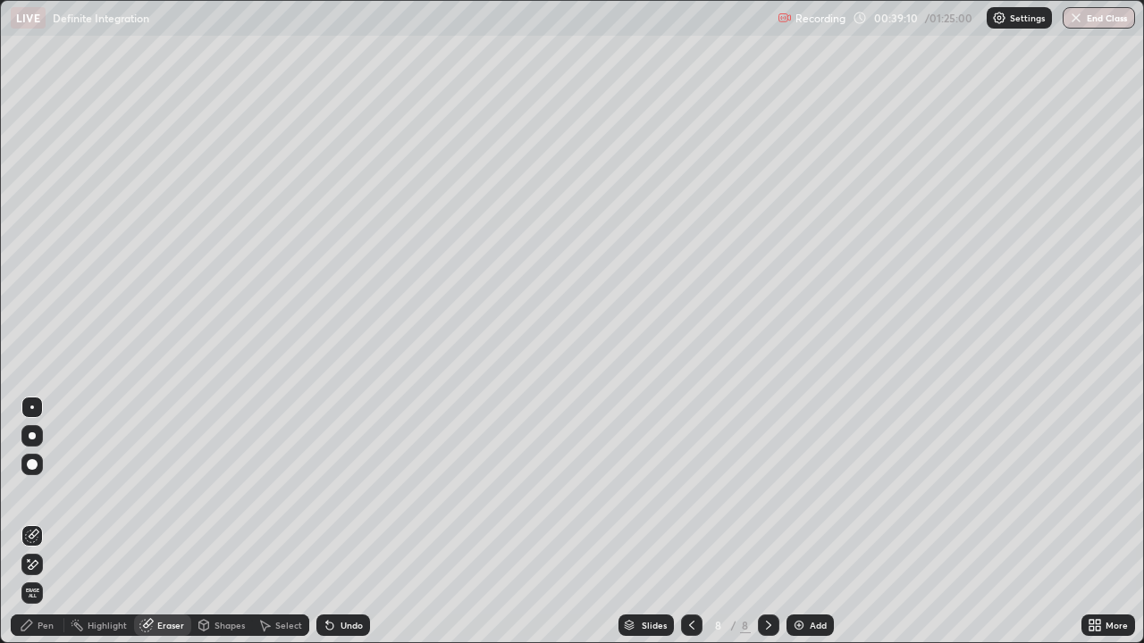
click at [48, 522] on div "Pen" at bounding box center [46, 625] width 16 height 9
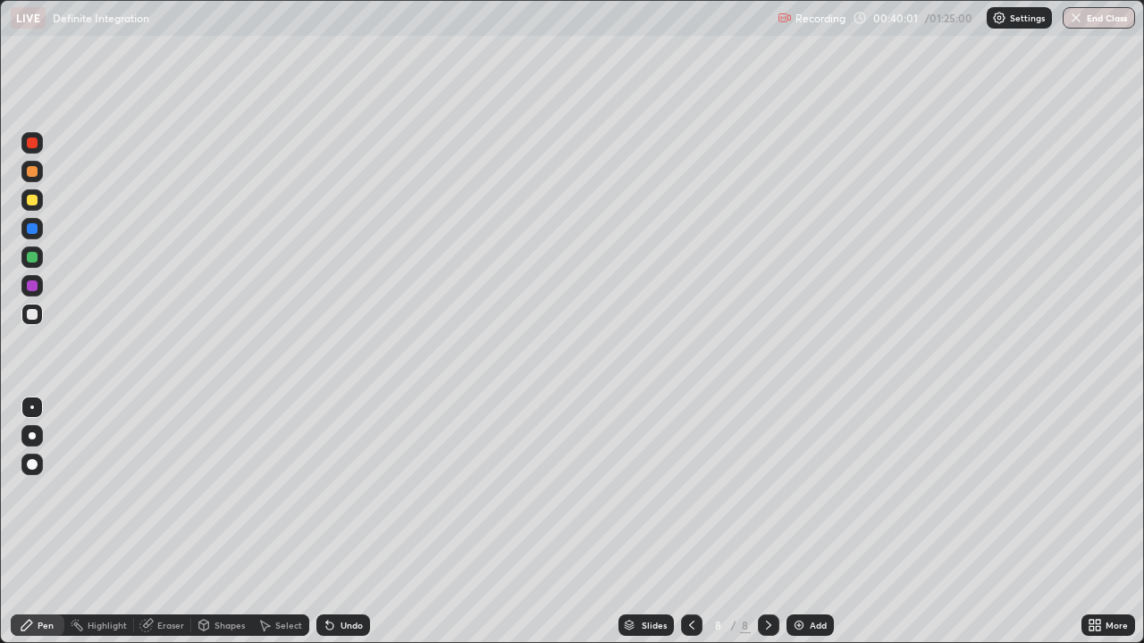
click at [341, 522] on div "Undo" at bounding box center [351, 625] width 22 height 9
click at [347, 522] on div "Undo" at bounding box center [351, 625] width 22 height 9
click at [343, 522] on div "Undo" at bounding box center [351, 625] width 22 height 9
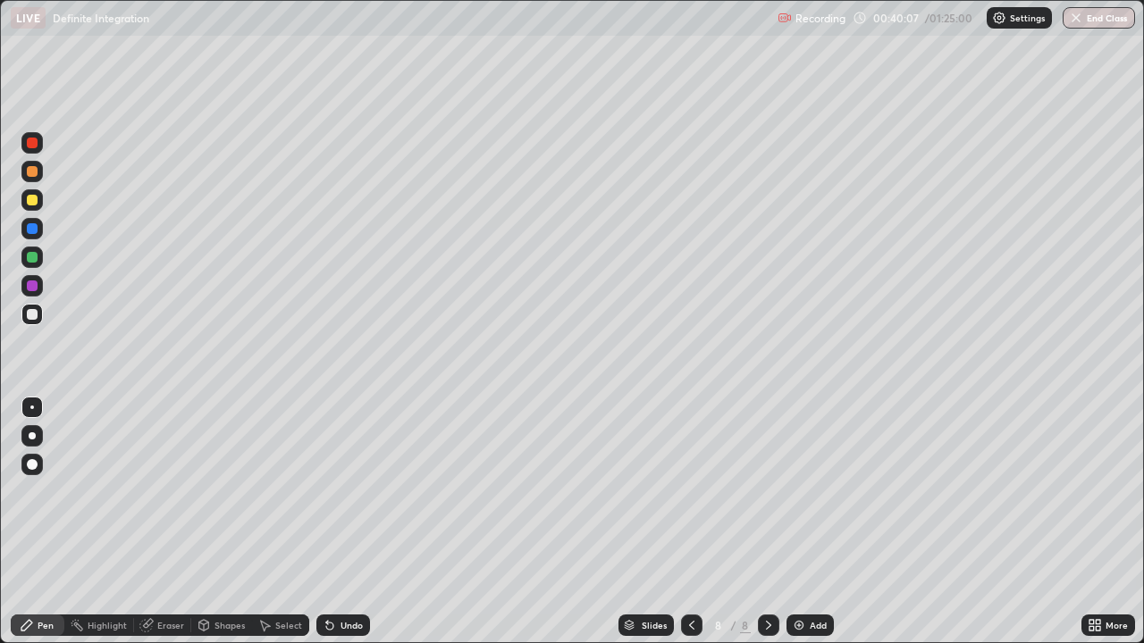
click at [343, 522] on div "Undo" at bounding box center [351, 625] width 22 height 9
click at [347, 522] on div "Undo" at bounding box center [351, 625] width 22 height 9
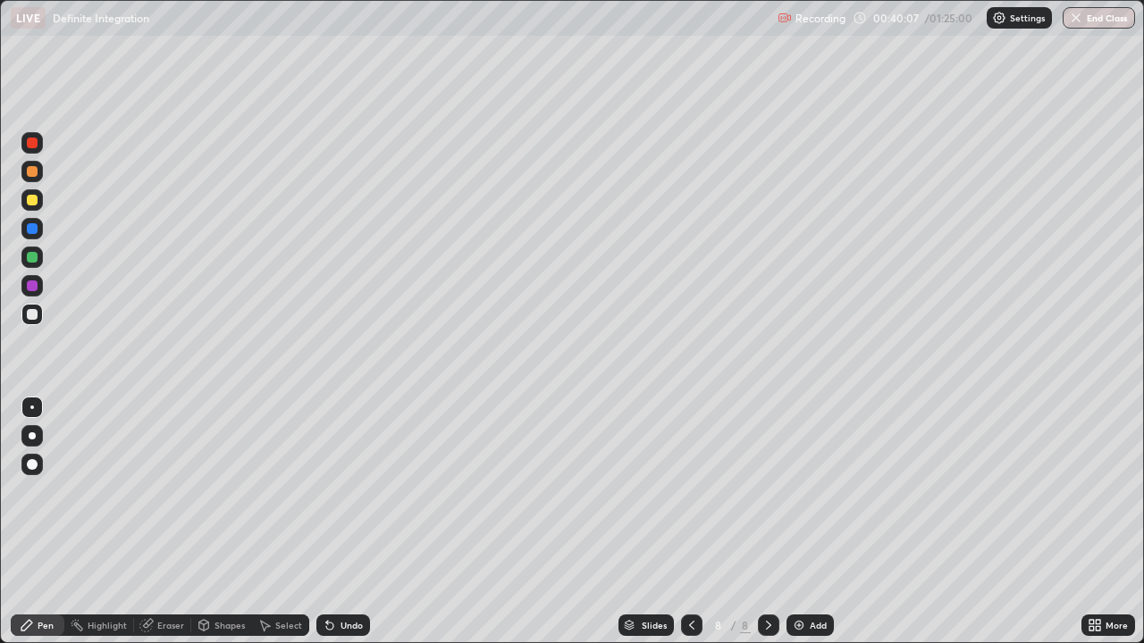
click at [347, 522] on div "Undo" at bounding box center [351, 625] width 22 height 9
click at [46, 522] on div "Pen" at bounding box center [46, 625] width 16 height 9
click at [165, 522] on div "Eraser" at bounding box center [170, 625] width 27 height 9
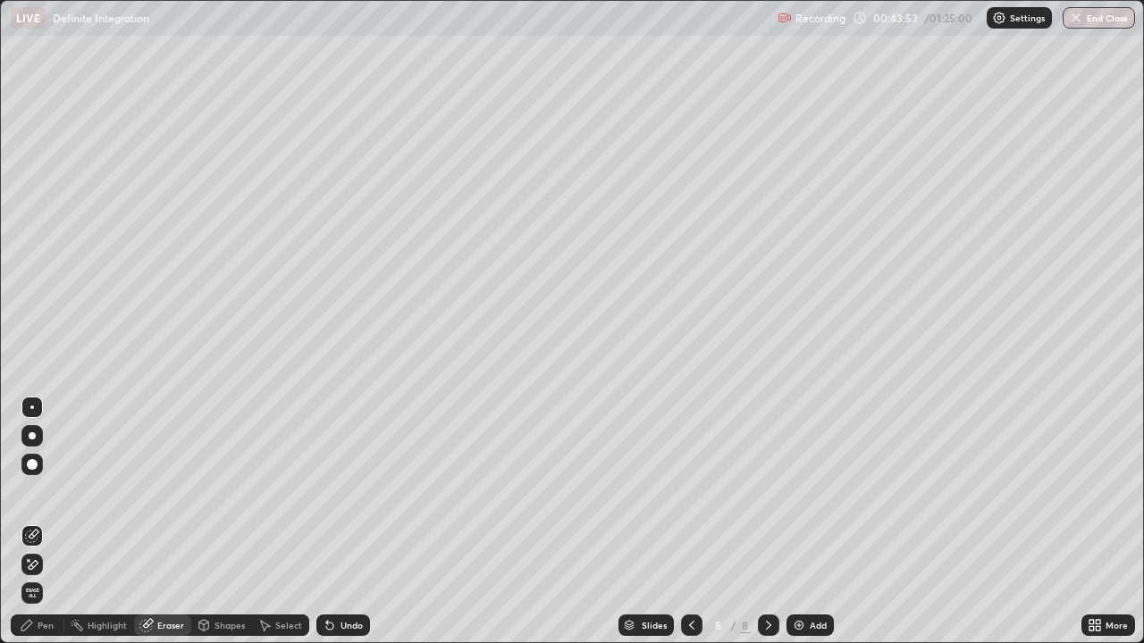
click at [44, 522] on div "Pen" at bounding box center [46, 625] width 16 height 9
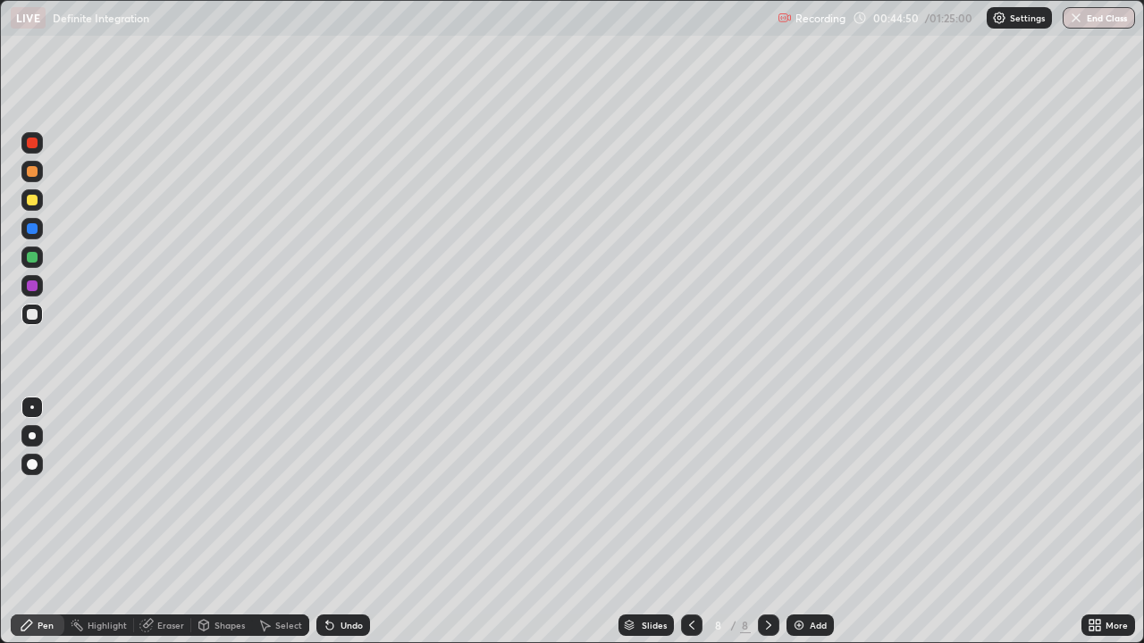
click at [37, 254] on div at bounding box center [32, 257] width 11 height 11
click at [699, 522] on div at bounding box center [691, 625] width 21 height 21
click at [766, 522] on icon at bounding box center [768, 625] width 14 height 14
click at [766, 522] on icon at bounding box center [768, 625] width 5 height 9
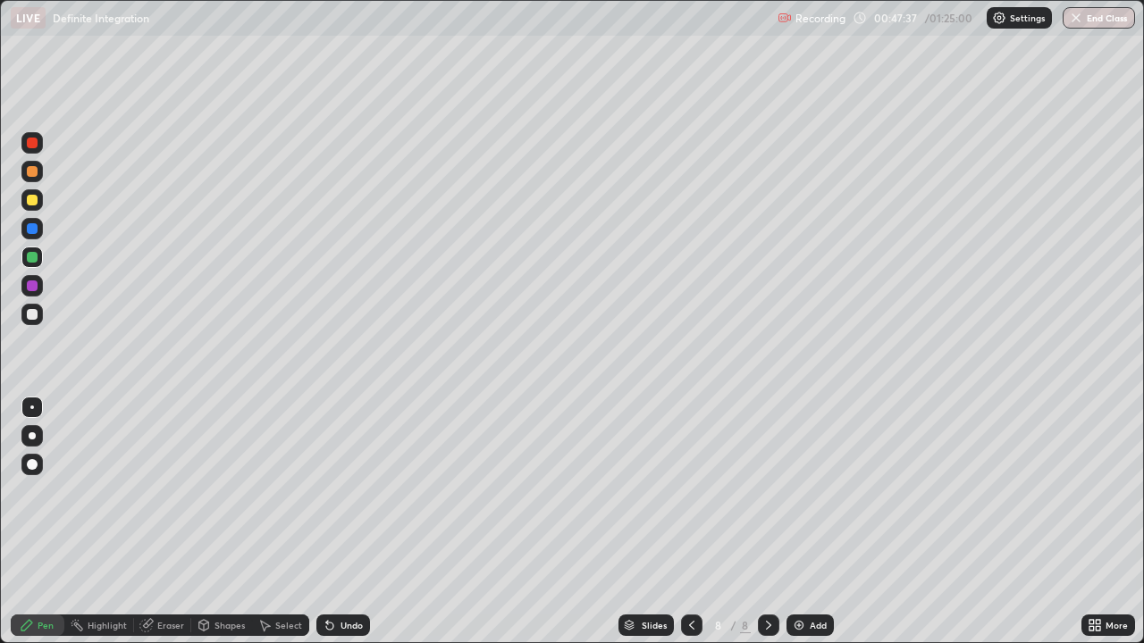
click at [35, 316] on div at bounding box center [32, 314] width 11 height 11
click at [351, 522] on div "Undo" at bounding box center [351, 625] width 22 height 9
click at [348, 522] on div "Undo" at bounding box center [351, 625] width 22 height 9
click at [817, 522] on div "Add" at bounding box center [817, 625] width 17 height 9
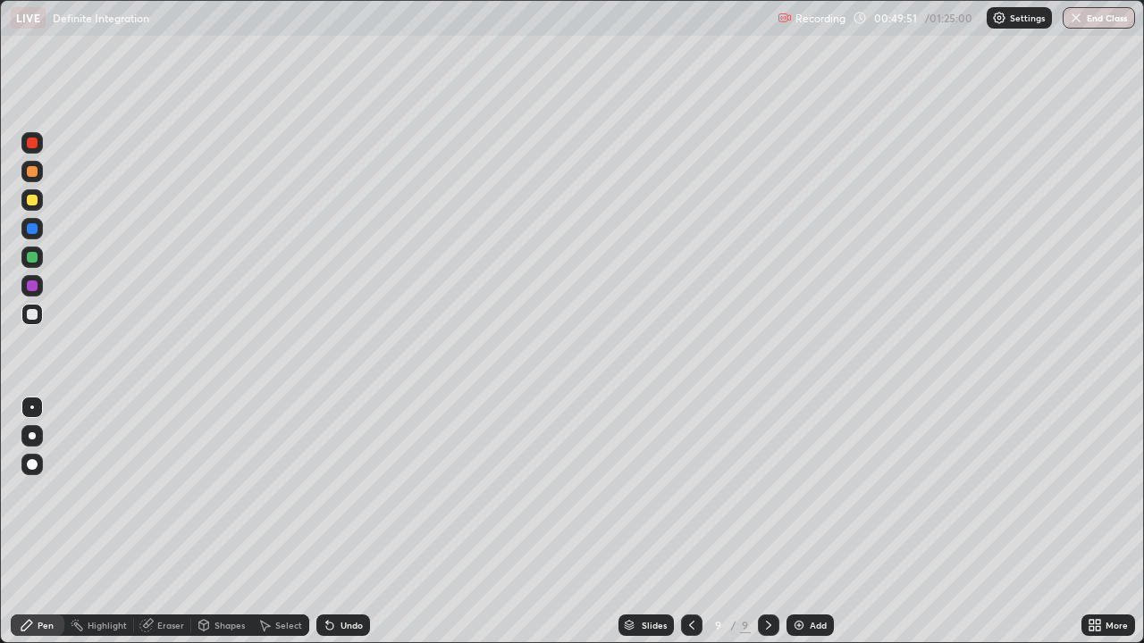
click at [32, 256] on div at bounding box center [32, 257] width 11 height 11
click at [691, 522] on icon at bounding box center [691, 625] width 14 height 14
click at [767, 522] on icon at bounding box center [768, 625] width 14 height 14
click at [687, 522] on icon at bounding box center [691, 625] width 14 height 14
click at [767, 522] on icon at bounding box center [768, 625] width 5 height 9
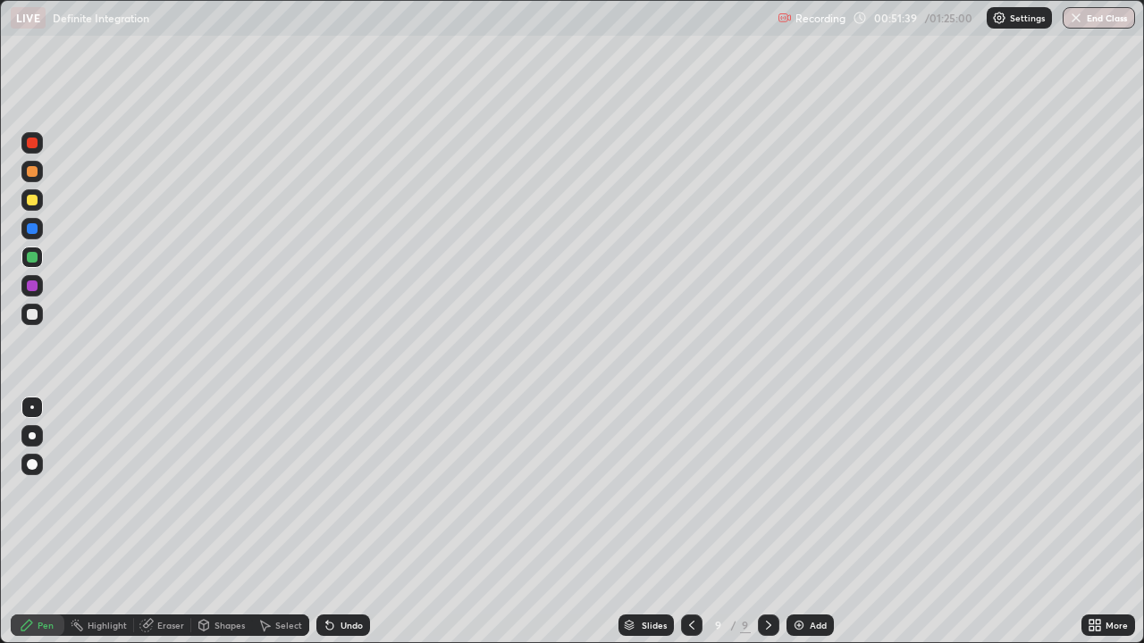
click at [805, 522] on div "Add" at bounding box center [809, 625] width 47 height 21
click at [692, 522] on icon at bounding box center [690, 625] width 14 height 14
click at [767, 522] on icon at bounding box center [768, 625] width 14 height 14
click at [689, 522] on icon at bounding box center [690, 625] width 14 height 14
click at [687, 522] on icon at bounding box center [690, 625] width 14 height 14
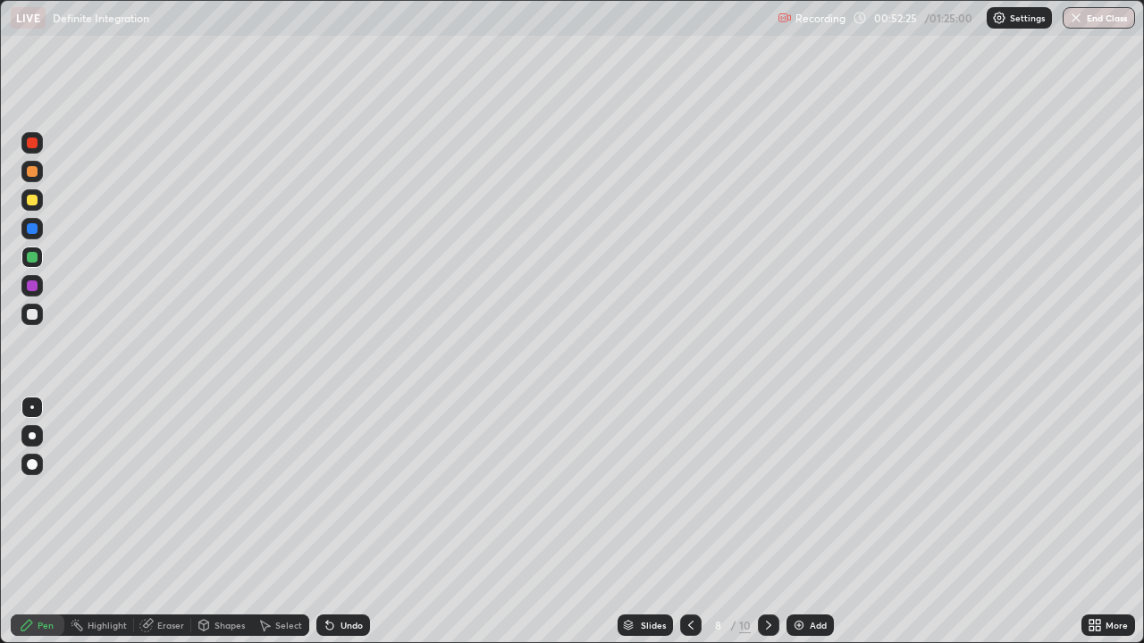
click at [767, 522] on icon at bounding box center [768, 625] width 14 height 14
click at [690, 522] on icon at bounding box center [690, 625] width 5 height 9
click at [768, 522] on icon at bounding box center [768, 625] width 5 height 9
click at [695, 522] on div at bounding box center [690, 625] width 21 height 21
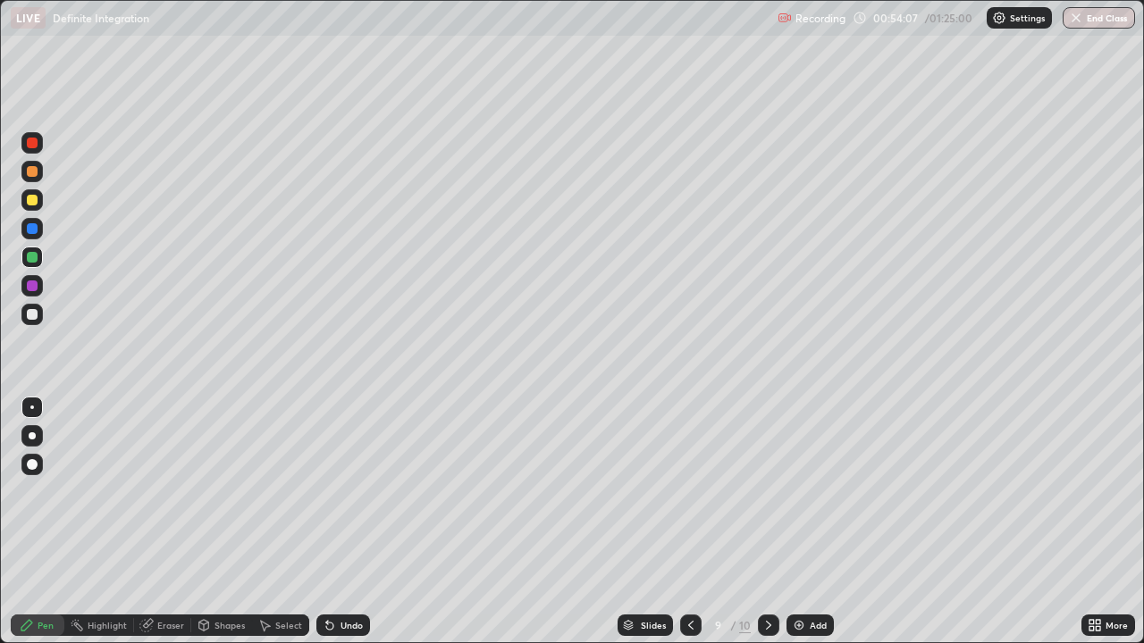
click at [767, 522] on icon at bounding box center [768, 625] width 14 height 14
click at [689, 522] on icon at bounding box center [690, 625] width 14 height 14
click at [765, 522] on icon at bounding box center [768, 625] width 14 height 14
click at [690, 522] on icon at bounding box center [690, 625] width 14 height 14
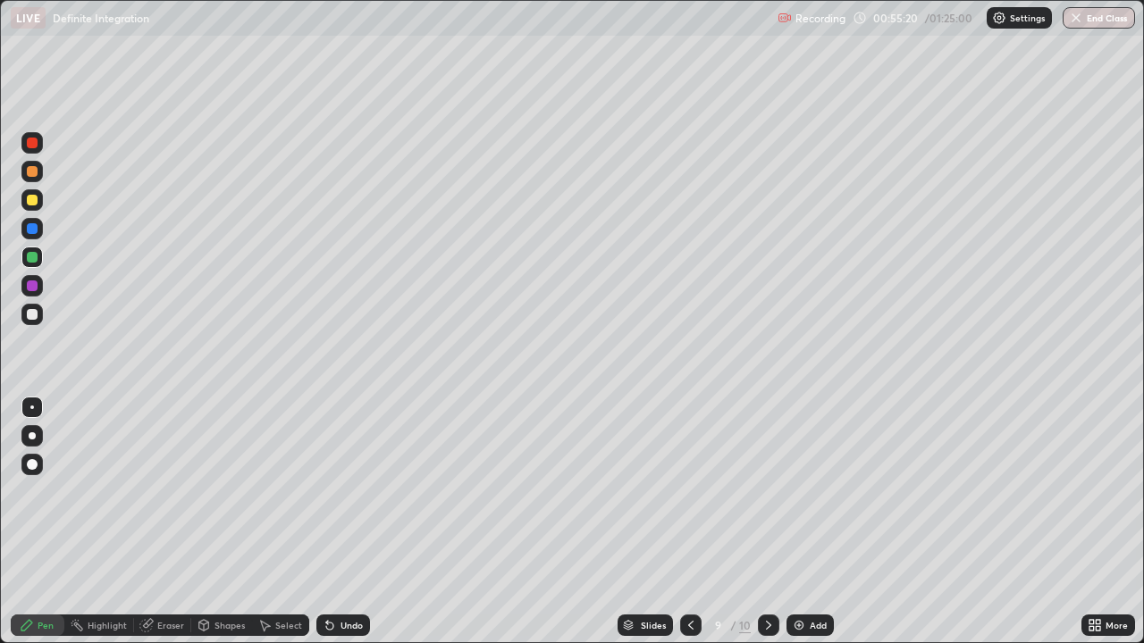
click at [688, 522] on icon at bounding box center [690, 625] width 5 height 9
click at [764, 522] on icon at bounding box center [768, 625] width 14 height 14
click at [765, 522] on icon at bounding box center [768, 625] width 14 height 14
click at [810, 522] on div "Add" at bounding box center [817, 625] width 17 height 9
click at [692, 522] on div at bounding box center [691, 625] width 21 height 21
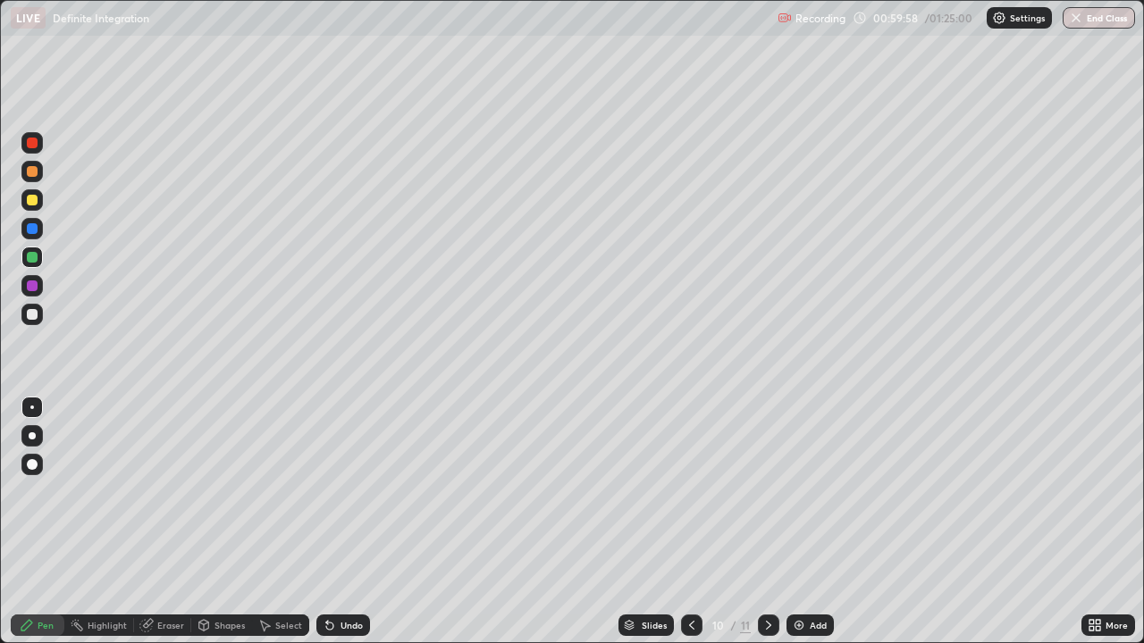
click at [767, 522] on icon at bounding box center [768, 625] width 14 height 14
click at [690, 522] on icon at bounding box center [691, 625] width 14 height 14
click at [32, 316] on div at bounding box center [32, 314] width 11 height 11
click at [776, 522] on div at bounding box center [768, 625] width 21 height 21
click at [342, 522] on div "Undo" at bounding box center [351, 625] width 22 height 9
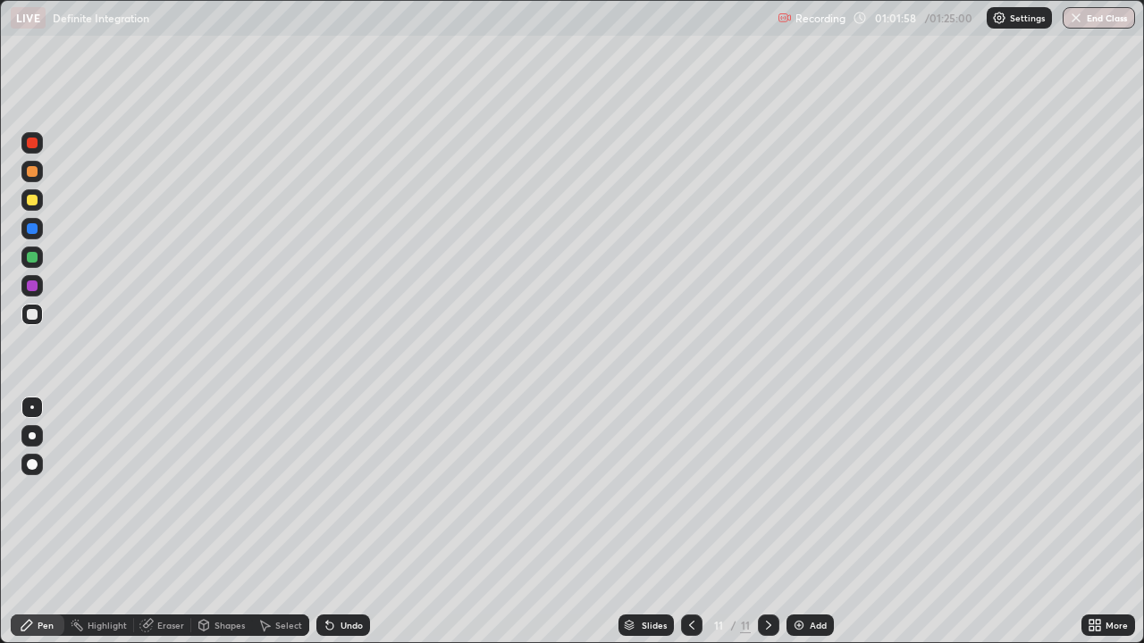
click at [346, 522] on div "Undo" at bounding box center [351, 625] width 22 height 9
click at [176, 522] on div "Eraser" at bounding box center [170, 625] width 27 height 9
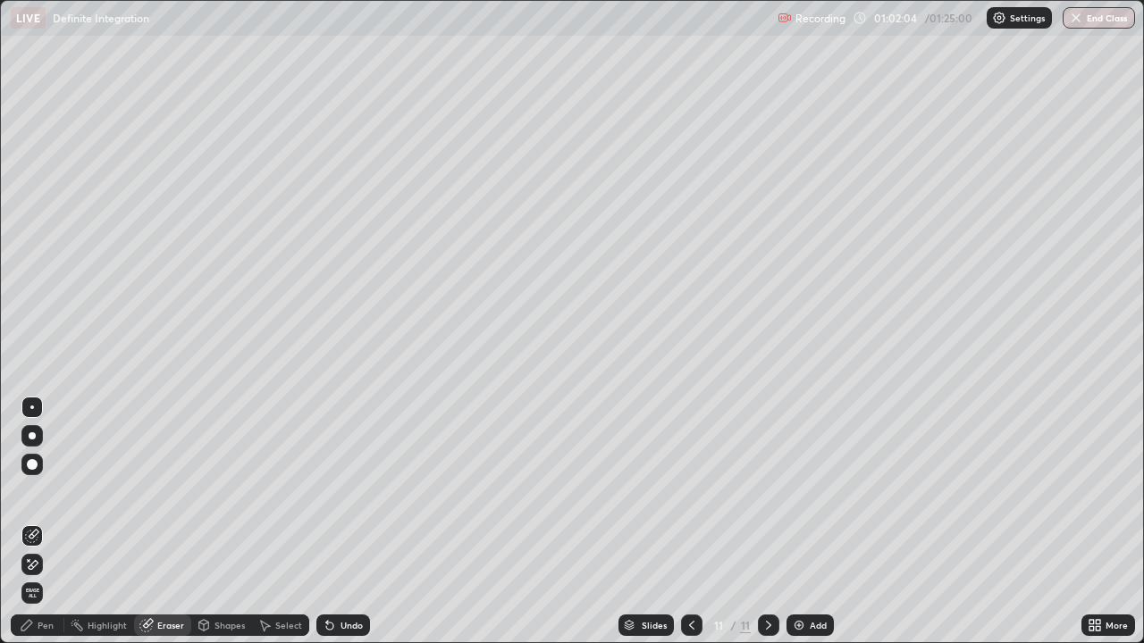
click at [44, 522] on div "Pen" at bounding box center [46, 625] width 16 height 9
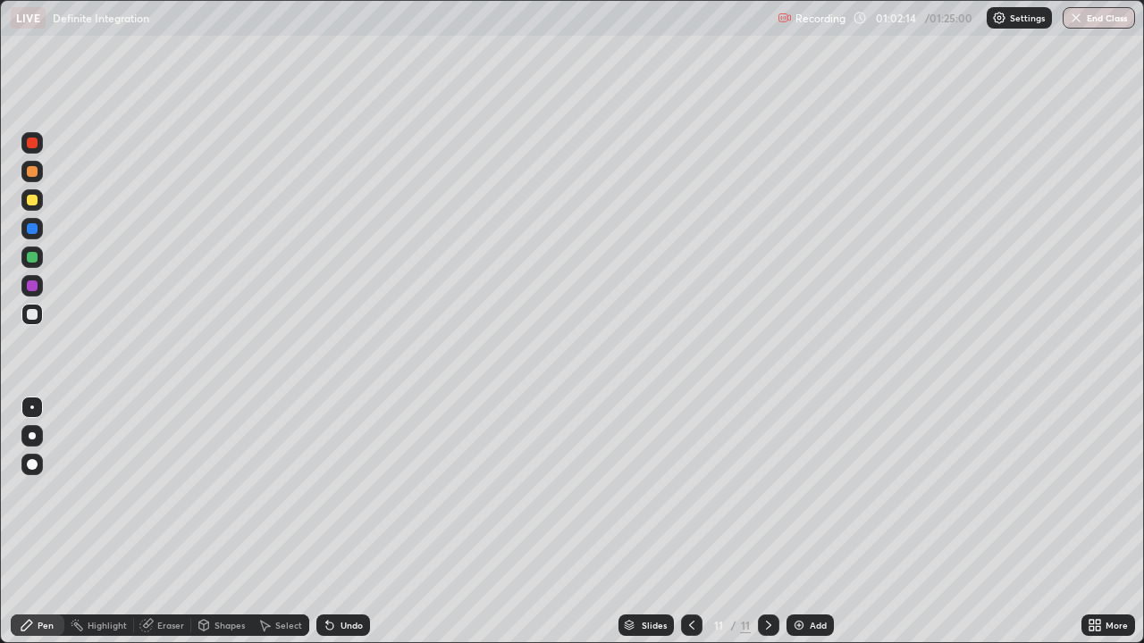
click at [40, 198] on div at bounding box center [31, 199] width 21 height 21
click at [350, 522] on div "Undo" at bounding box center [351, 625] width 22 height 9
click at [30, 314] on div at bounding box center [32, 314] width 11 height 11
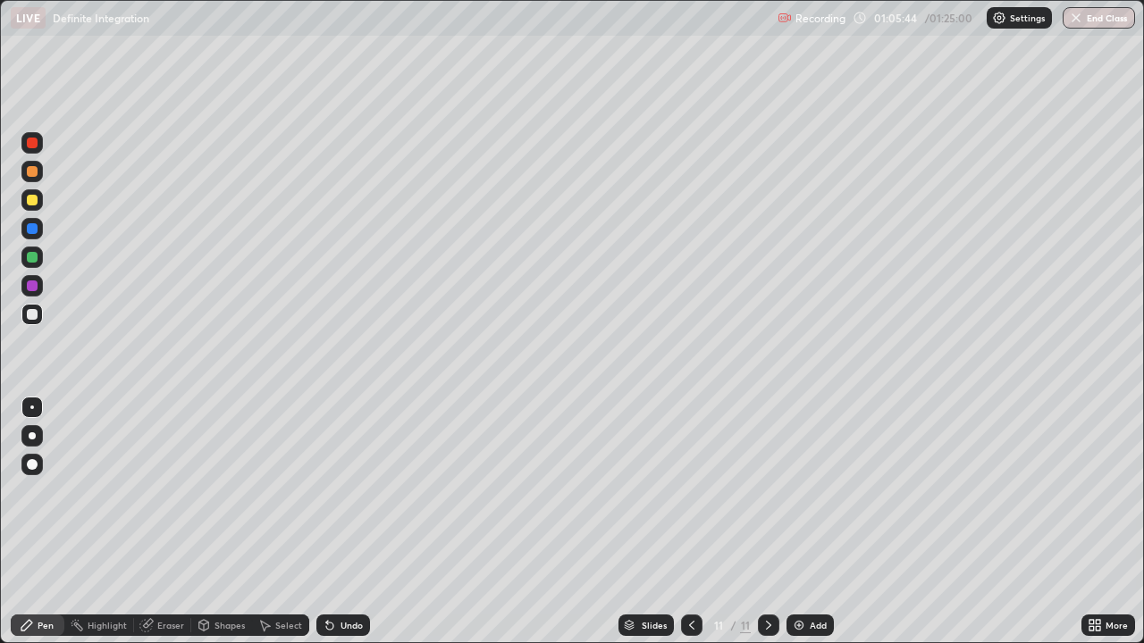
click at [814, 522] on div "Add" at bounding box center [817, 625] width 17 height 9
click at [31, 319] on div at bounding box center [32, 314] width 11 height 11
click at [33, 254] on div at bounding box center [32, 257] width 11 height 11
click at [767, 522] on icon at bounding box center [768, 625] width 5 height 9
click at [809, 522] on div "Add" at bounding box center [817, 625] width 17 height 9
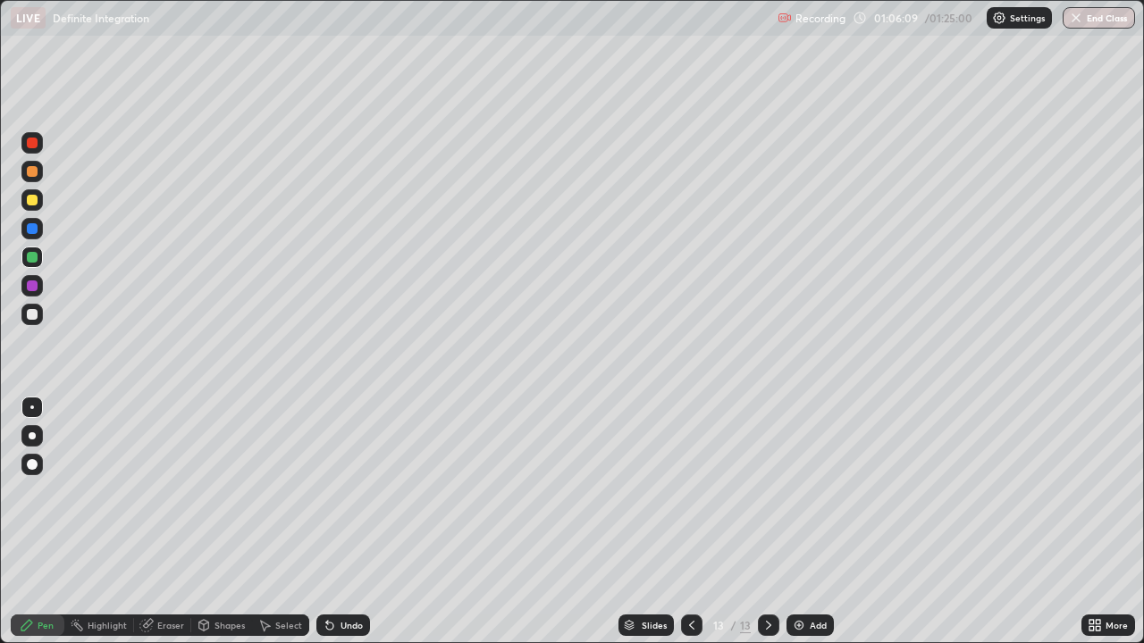
click at [326, 522] on icon at bounding box center [329, 626] width 7 height 7
click at [339, 522] on div "Undo" at bounding box center [343, 625] width 54 height 21
click at [765, 522] on icon at bounding box center [768, 625] width 14 height 14
click at [809, 522] on div "Add" at bounding box center [817, 625] width 17 height 9
click at [34, 199] on div at bounding box center [32, 200] width 11 height 11
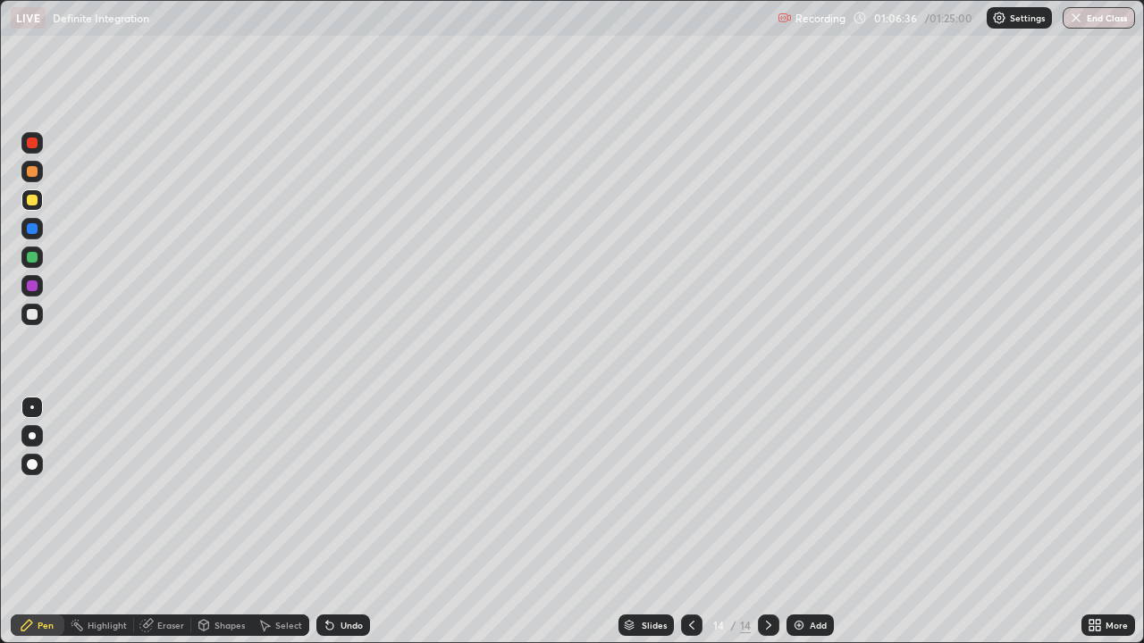
click at [692, 522] on icon at bounding box center [691, 625] width 14 height 14
click at [685, 522] on div at bounding box center [691, 625] width 21 height 21
click at [344, 522] on div "Undo" at bounding box center [343, 625] width 54 height 21
click at [36, 314] on div at bounding box center [32, 314] width 11 height 11
click at [351, 522] on div "Undo" at bounding box center [351, 625] width 22 height 9
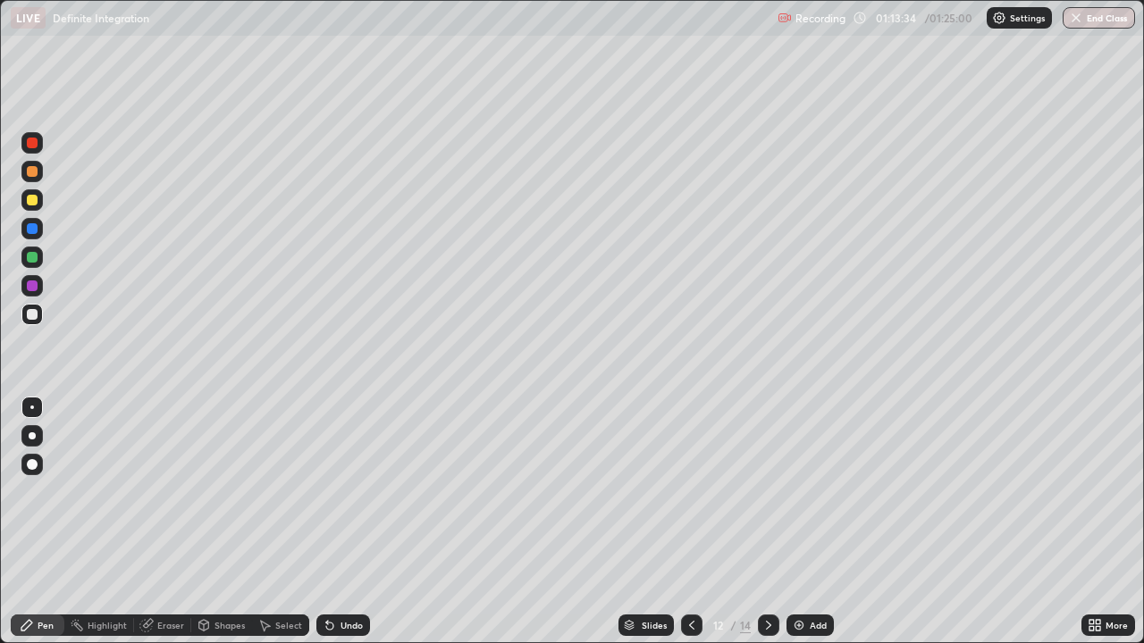
click at [32, 314] on div at bounding box center [32, 314] width 11 height 11
click at [30, 138] on div at bounding box center [32, 143] width 11 height 11
click at [32, 315] on div at bounding box center [32, 314] width 11 height 11
click at [287, 522] on div "Select" at bounding box center [288, 625] width 27 height 9
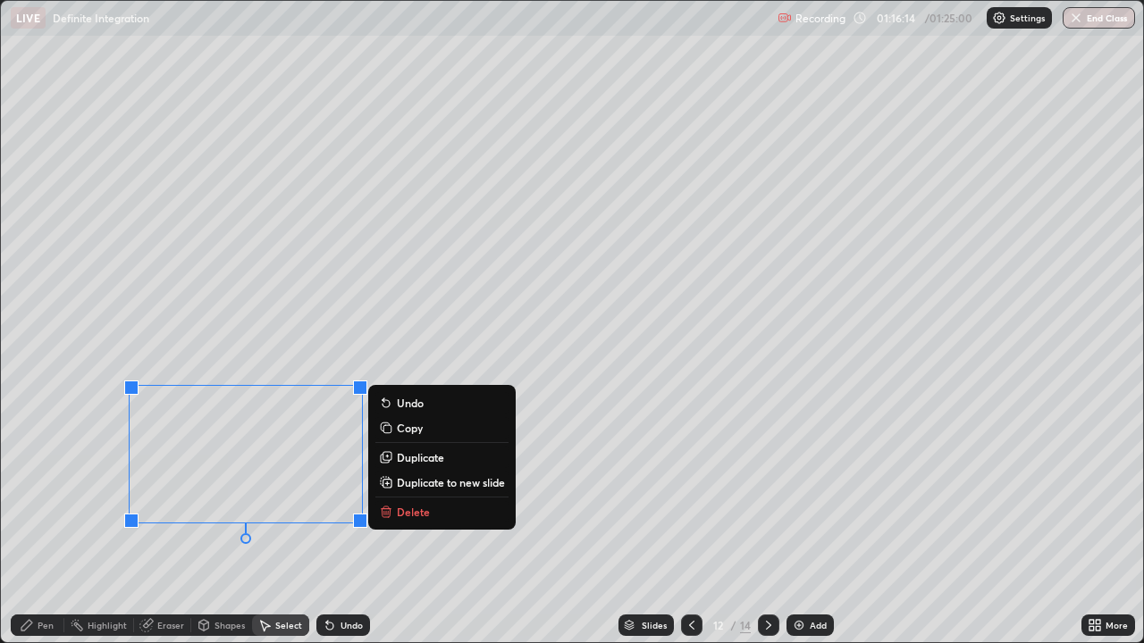
click at [415, 430] on p "Copy" at bounding box center [410, 428] width 26 height 14
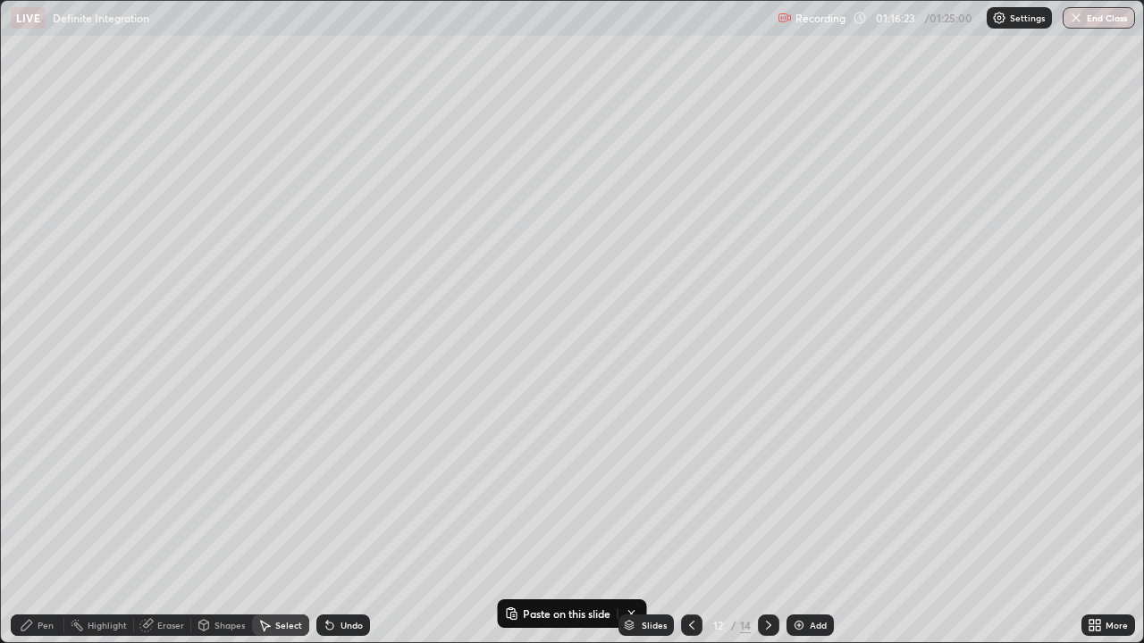
click at [767, 522] on icon at bounding box center [768, 625] width 14 height 14
click at [807, 522] on div "Add" at bounding box center [809, 625] width 47 height 21
click at [165, 122] on p "Paste here" at bounding box center [173, 119] width 53 height 14
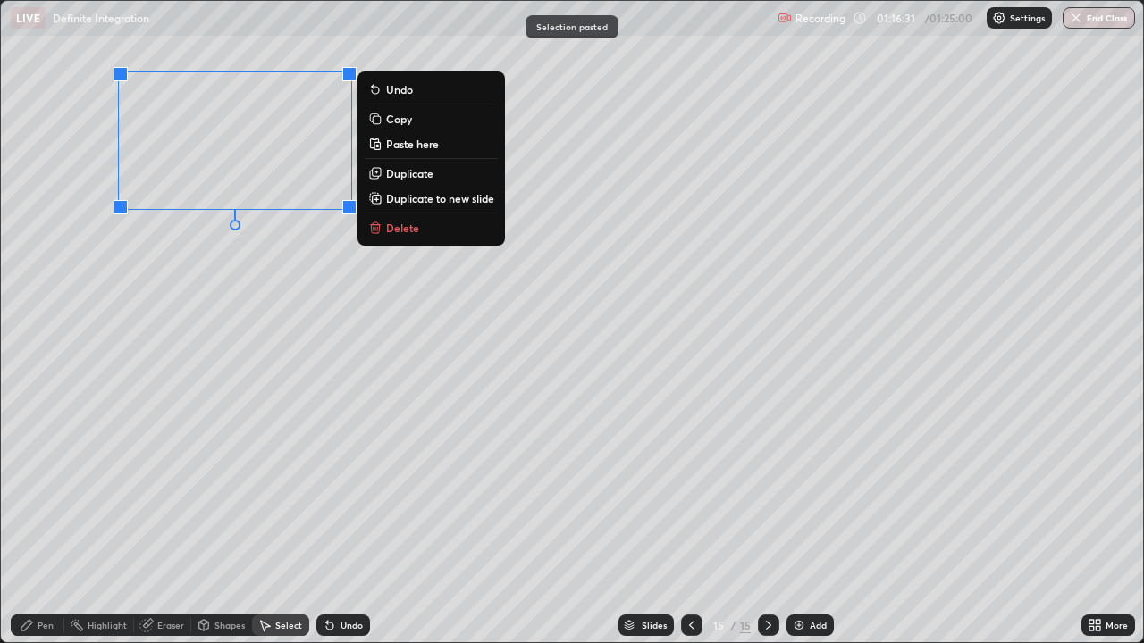
click at [46, 522] on div "Pen" at bounding box center [46, 625] width 16 height 9
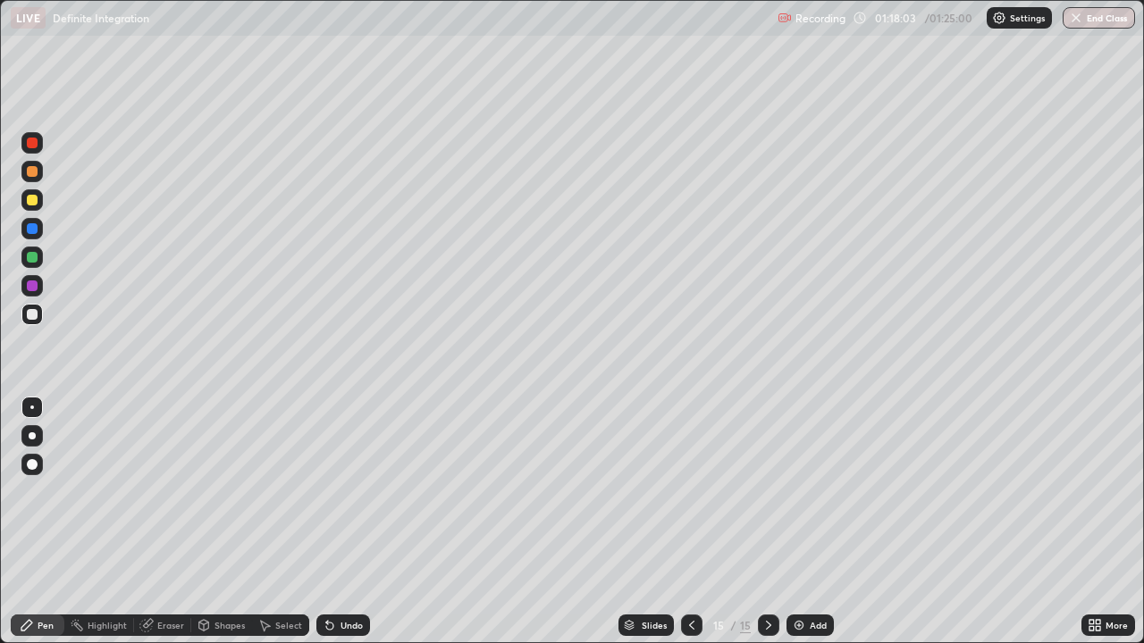
click at [692, 522] on icon at bounding box center [691, 625] width 14 height 14
click at [689, 522] on icon at bounding box center [691, 625] width 5 height 9
click at [767, 522] on icon at bounding box center [768, 625] width 14 height 14
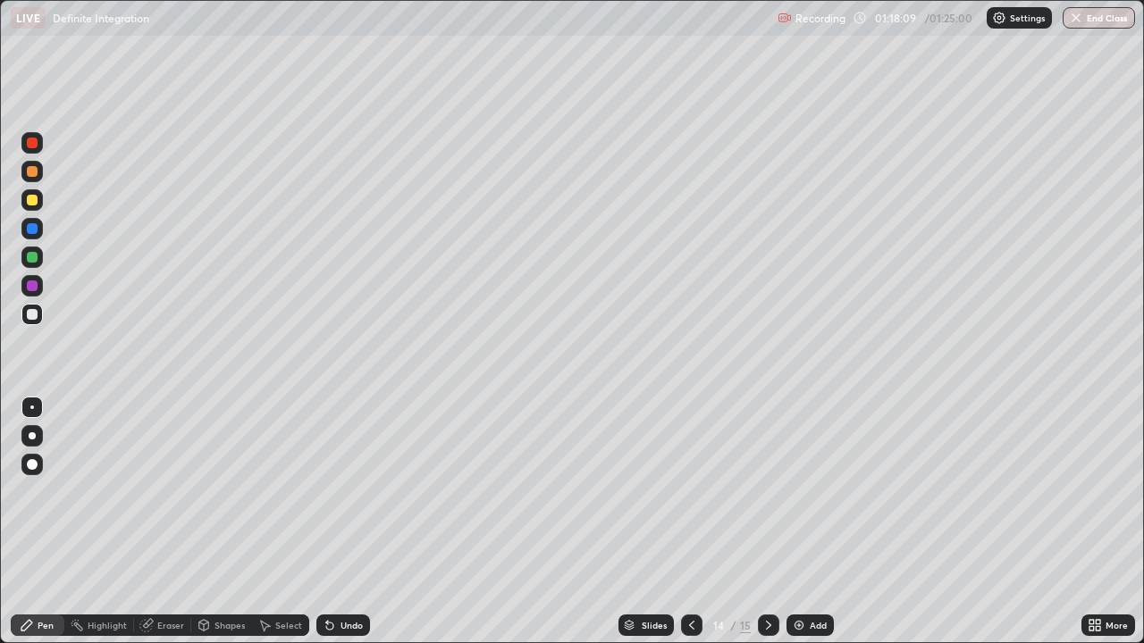
click at [767, 522] on icon at bounding box center [768, 625] width 14 height 14
click at [771, 522] on div at bounding box center [768, 625] width 21 height 21
click at [37, 198] on div at bounding box center [32, 200] width 11 height 11
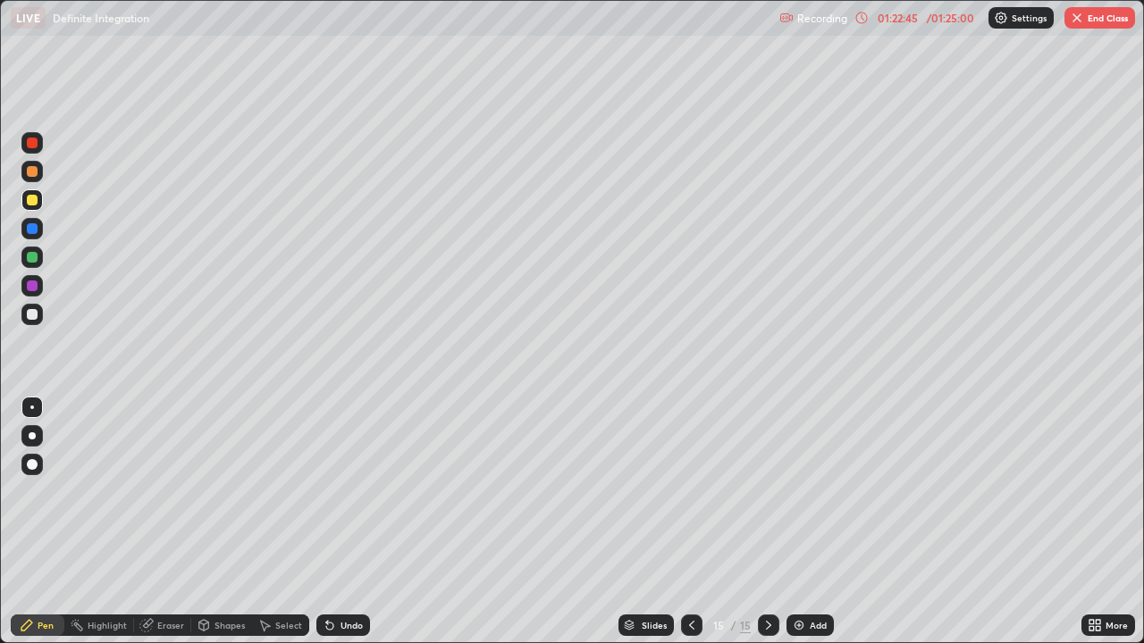
click at [766, 522] on icon at bounding box center [768, 625] width 14 height 14
click at [809, 522] on div "Add" at bounding box center [817, 625] width 17 height 9
click at [347, 522] on div "Undo" at bounding box center [351, 625] width 22 height 9
click at [348, 522] on div "Undo" at bounding box center [351, 625] width 22 height 9
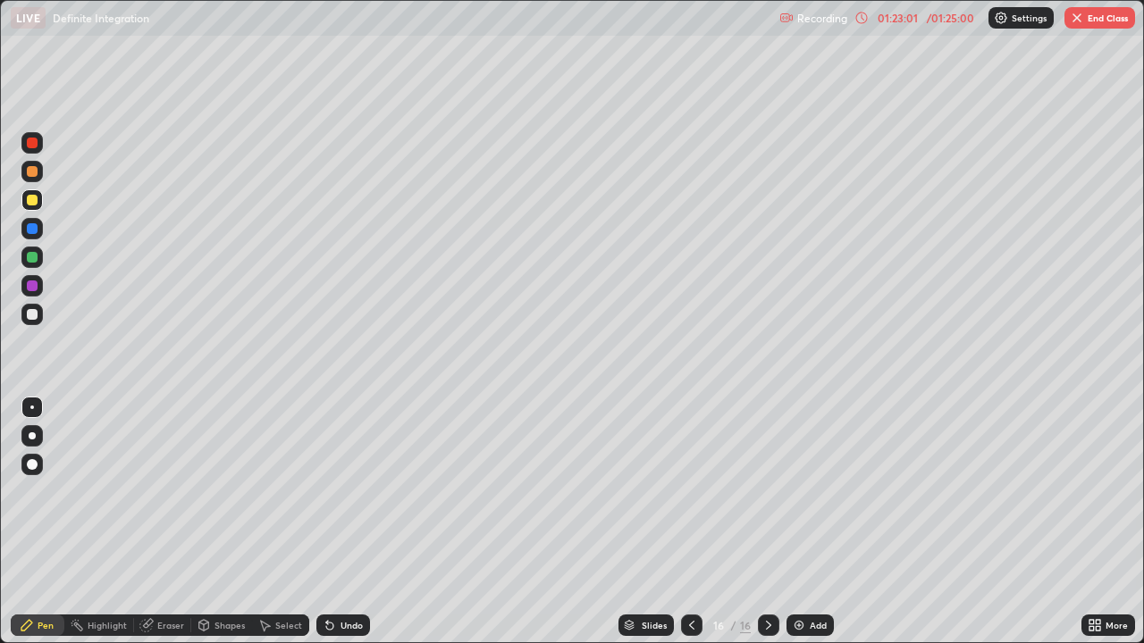
click at [348, 522] on div "Undo" at bounding box center [351, 625] width 22 height 9
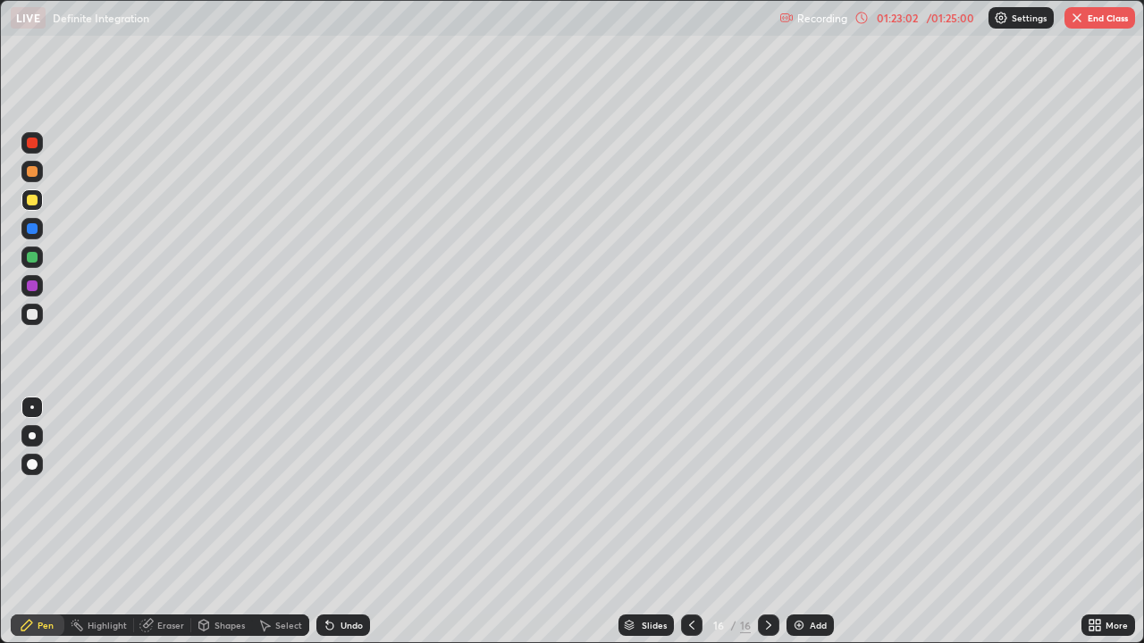
click at [348, 522] on div "Undo" at bounding box center [351, 625] width 22 height 9
click at [349, 522] on div "Undo" at bounding box center [351, 625] width 22 height 9
click at [37, 318] on div at bounding box center [31, 314] width 21 height 21
click at [342, 522] on div "Undo" at bounding box center [351, 625] width 22 height 9
click at [343, 522] on div "Undo" at bounding box center [351, 625] width 22 height 9
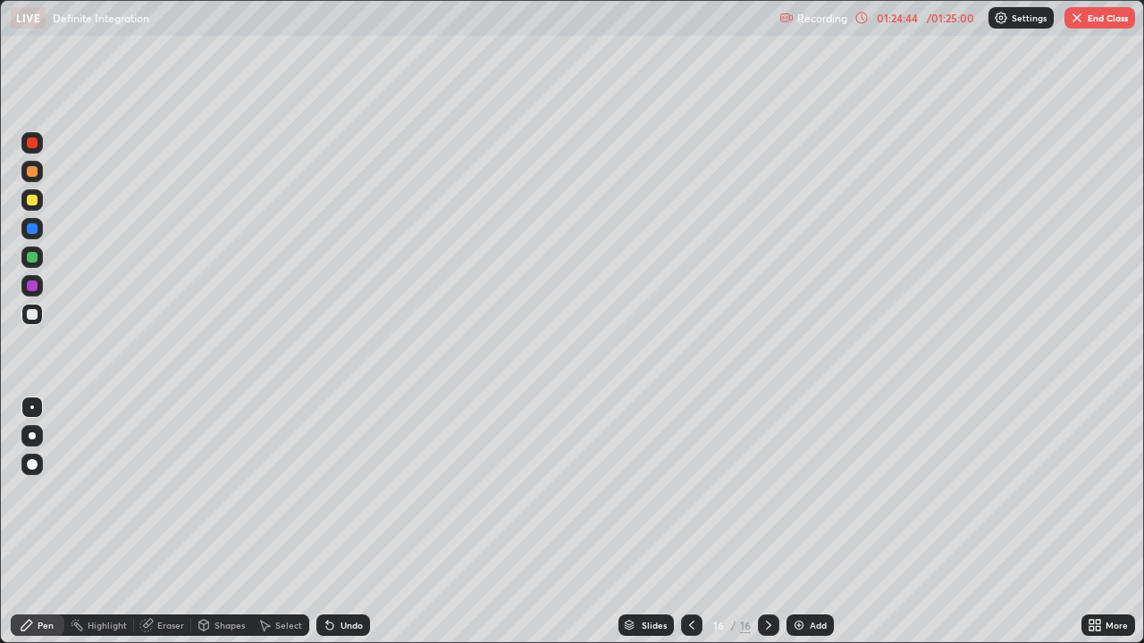
click at [343, 522] on div "Undo" at bounding box center [351, 625] width 22 height 9
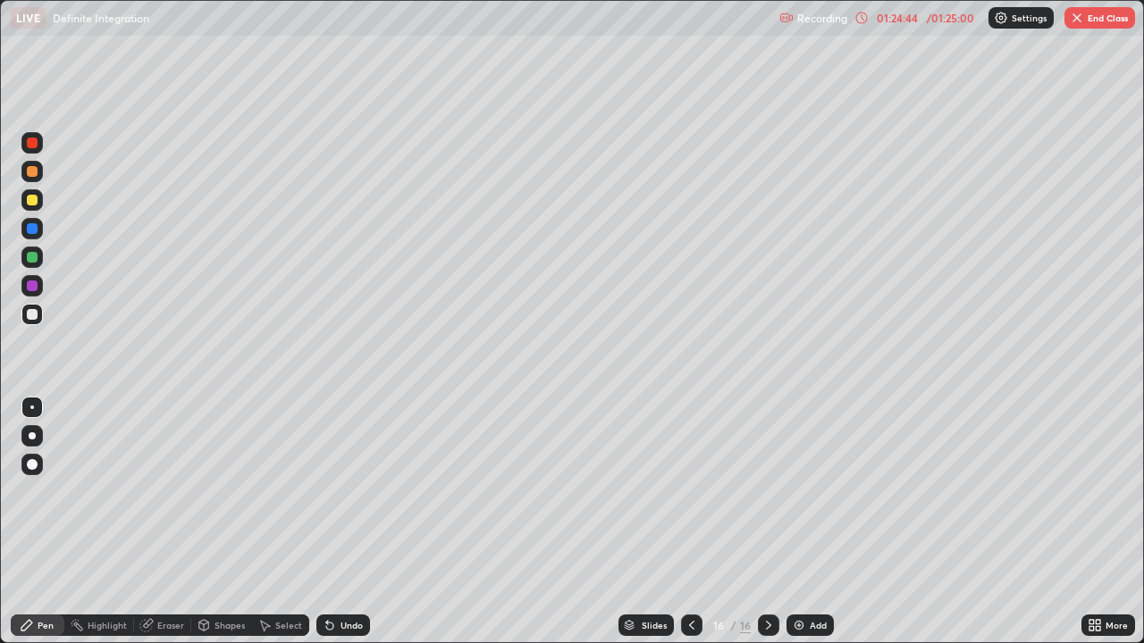
click at [343, 522] on div "Undo" at bounding box center [351, 625] width 22 height 9
click at [341, 522] on div "Undo" at bounding box center [351, 625] width 22 height 9
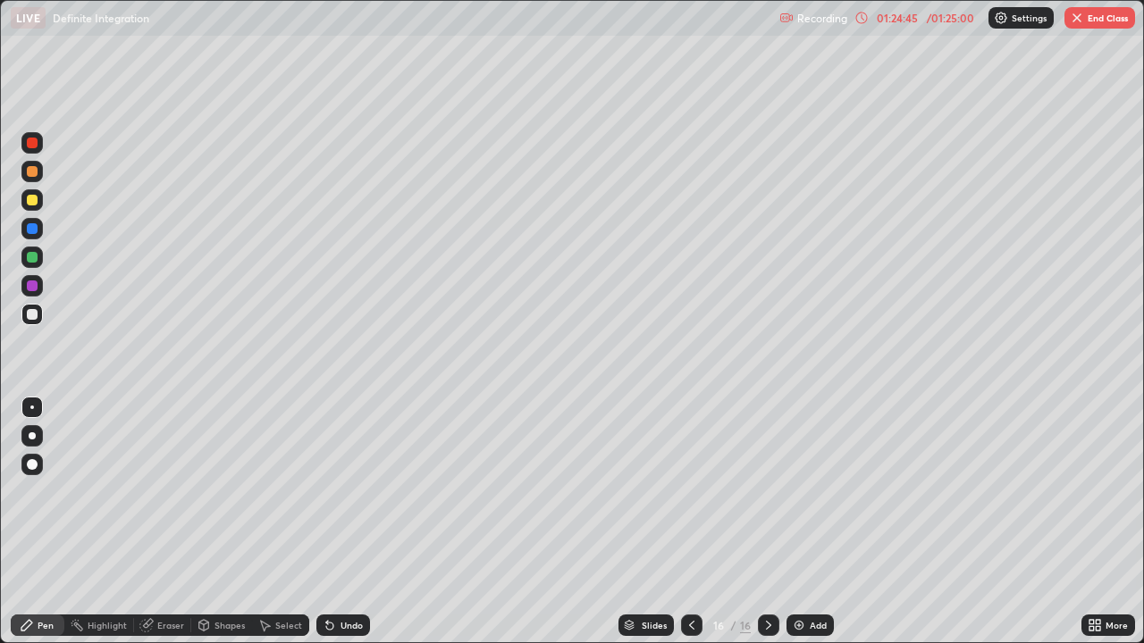
click at [341, 522] on div "Undo" at bounding box center [351, 625] width 22 height 9
click at [344, 522] on div "Undo" at bounding box center [351, 625] width 22 height 9
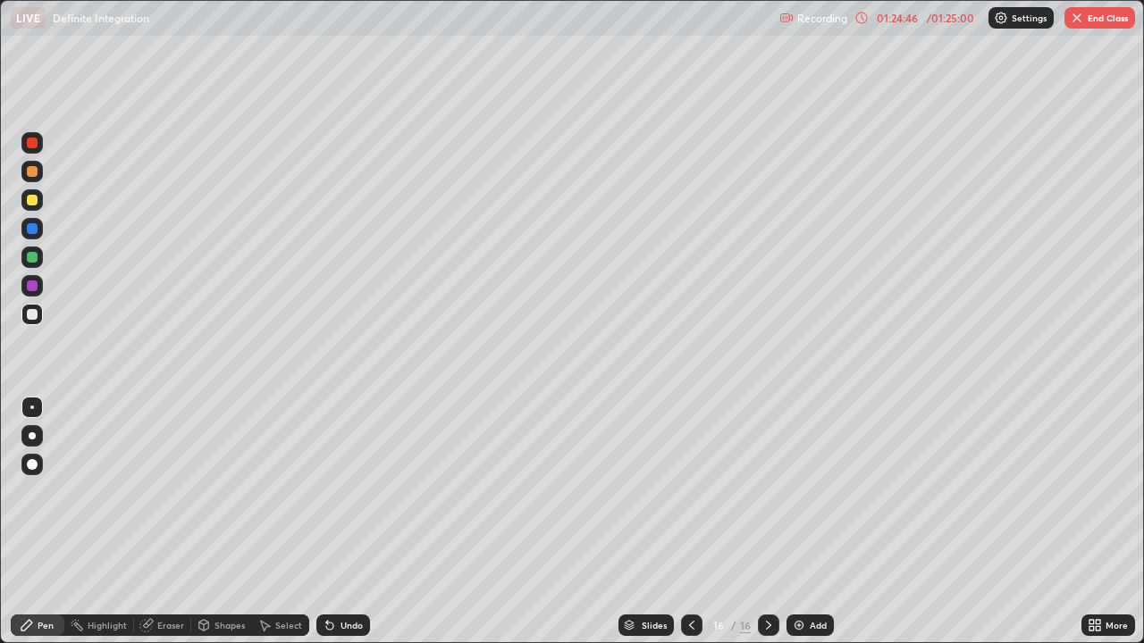
click at [344, 522] on div "Undo" at bounding box center [351, 625] width 22 height 9
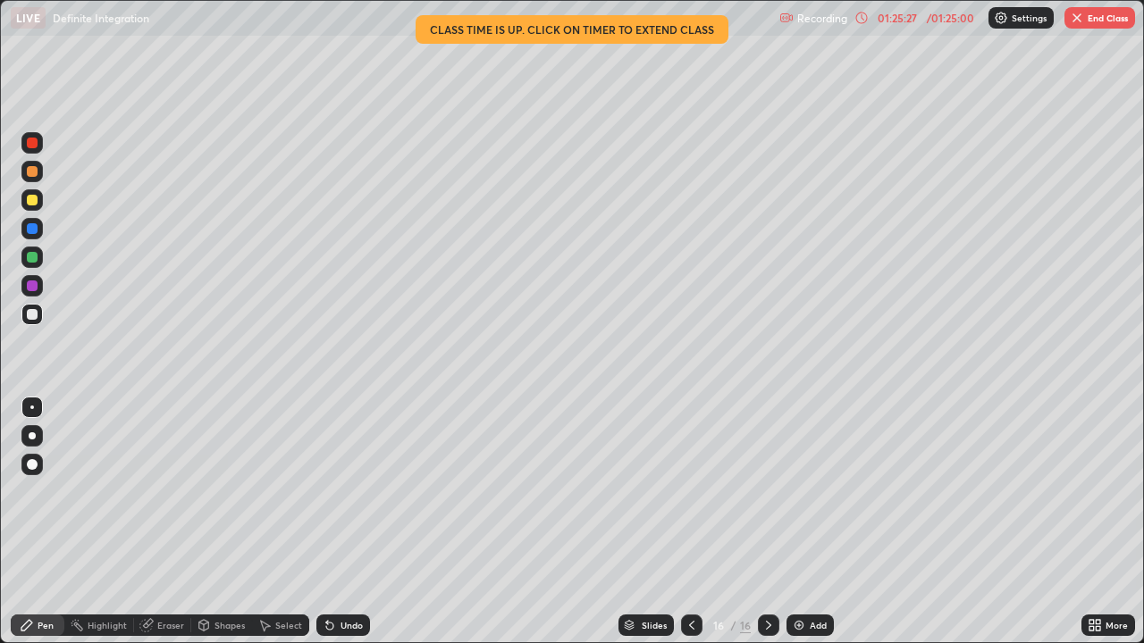
click at [929, 14] on div "/ 01:25:00" at bounding box center [949, 18] width 55 height 11
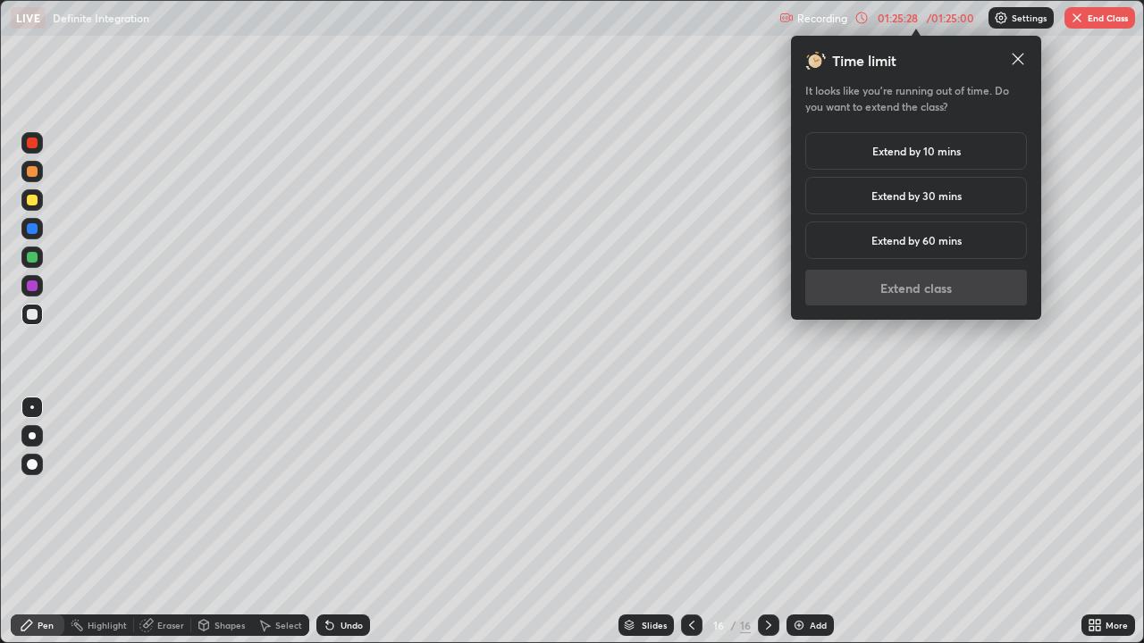
click at [953, 196] on h5 "Extend by 30 mins" at bounding box center [916, 196] width 90 height 16
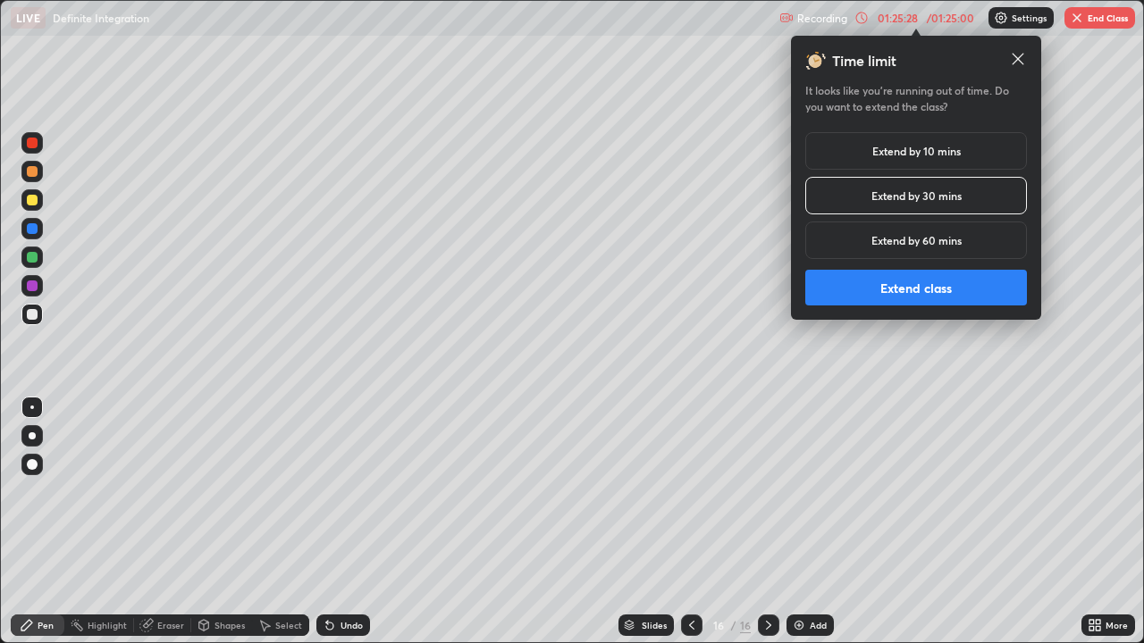
click at [948, 291] on button "Extend class" at bounding box center [916, 288] width 222 height 36
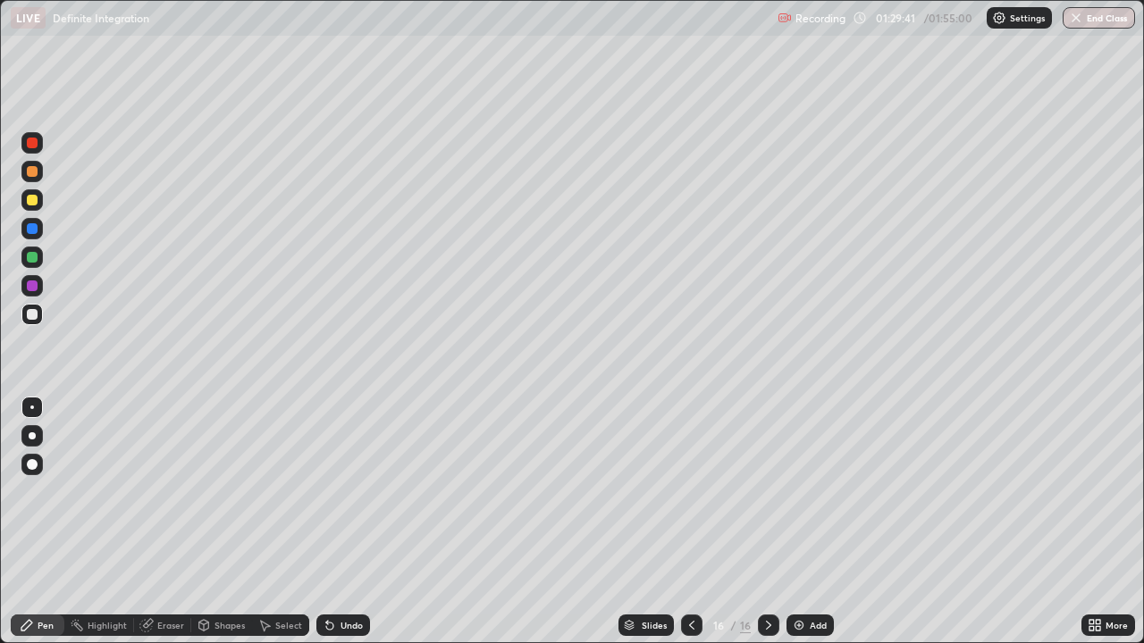
click at [689, 522] on icon at bounding box center [691, 625] width 5 height 9
click at [691, 522] on icon at bounding box center [691, 625] width 14 height 14
click at [36, 259] on div at bounding box center [32, 257] width 11 height 11
click at [35, 312] on div at bounding box center [32, 314] width 11 height 11
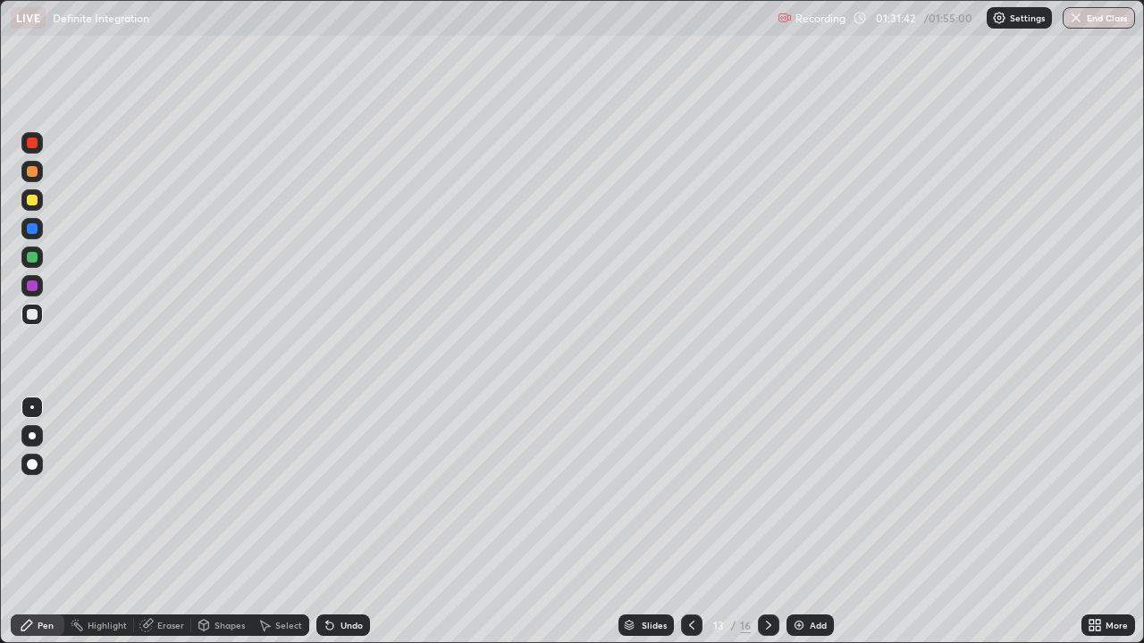
click at [767, 522] on icon at bounding box center [768, 625] width 5 height 9
click at [34, 252] on div at bounding box center [32, 257] width 11 height 11
click at [689, 522] on icon at bounding box center [691, 625] width 14 height 14
click at [34, 313] on div at bounding box center [32, 314] width 11 height 11
click at [348, 522] on div "Undo" at bounding box center [351, 625] width 22 height 9
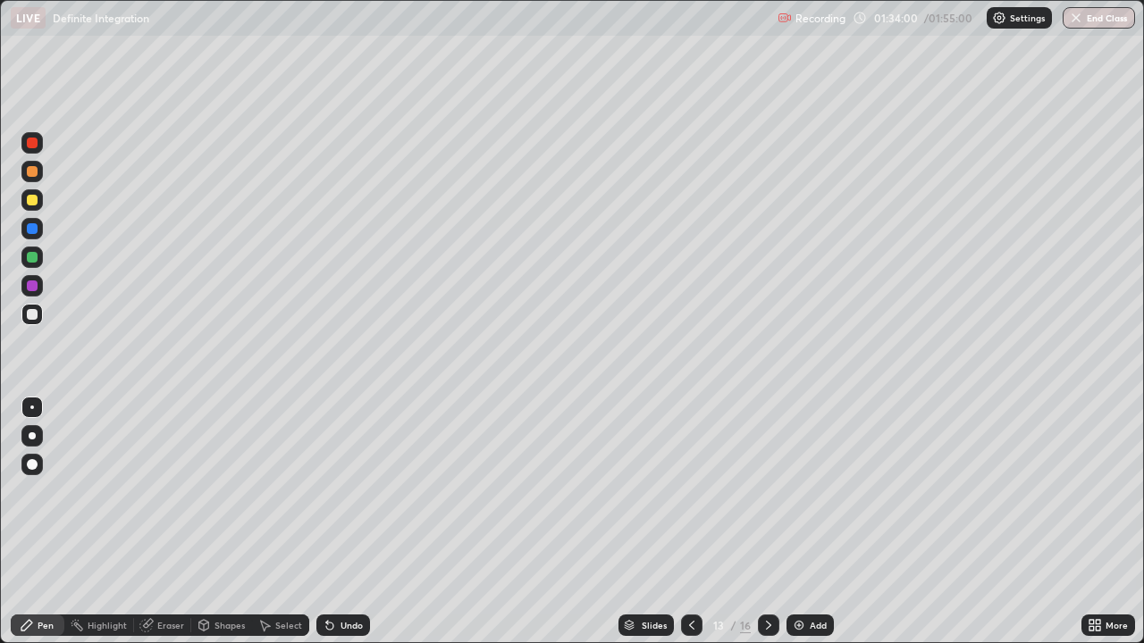
click at [348, 522] on div "Undo" at bounding box center [351, 625] width 22 height 9
click at [351, 522] on div "Undo" at bounding box center [351, 625] width 22 height 9
click at [350, 522] on div "Undo" at bounding box center [351, 625] width 22 height 9
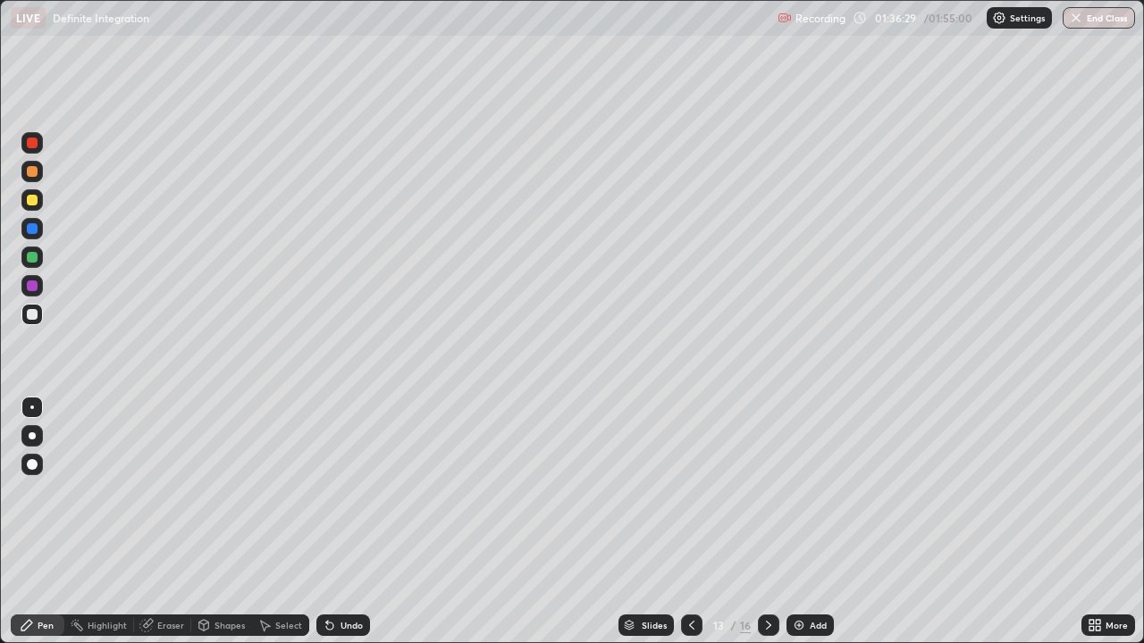
click at [30, 256] on div at bounding box center [32, 257] width 11 height 11
click at [32, 314] on div at bounding box center [32, 314] width 11 height 11
click at [767, 522] on icon at bounding box center [768, 625] width 14 height 14
click at [346, 522] on div "Undo" at bounding box center [351, 625] width 22 height 9
click at [348, 522] on div "Undo" at bounding box center [351, 625] width 22 height 9
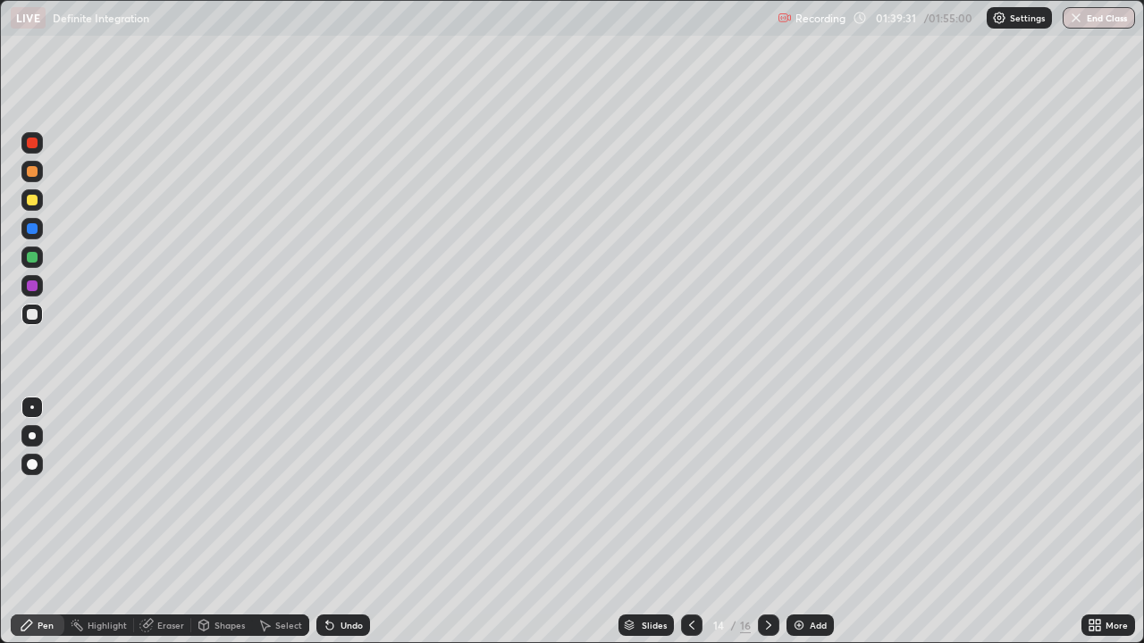
click at [348, 522] on div "Undo" at bounding box center [351, 625] width 22 height 9
click at [33, 257] on div at bounding box center [32, 257] width 11 height 11
click at [37, 315] on div at bounding box center [32, 314] width 11 height 11
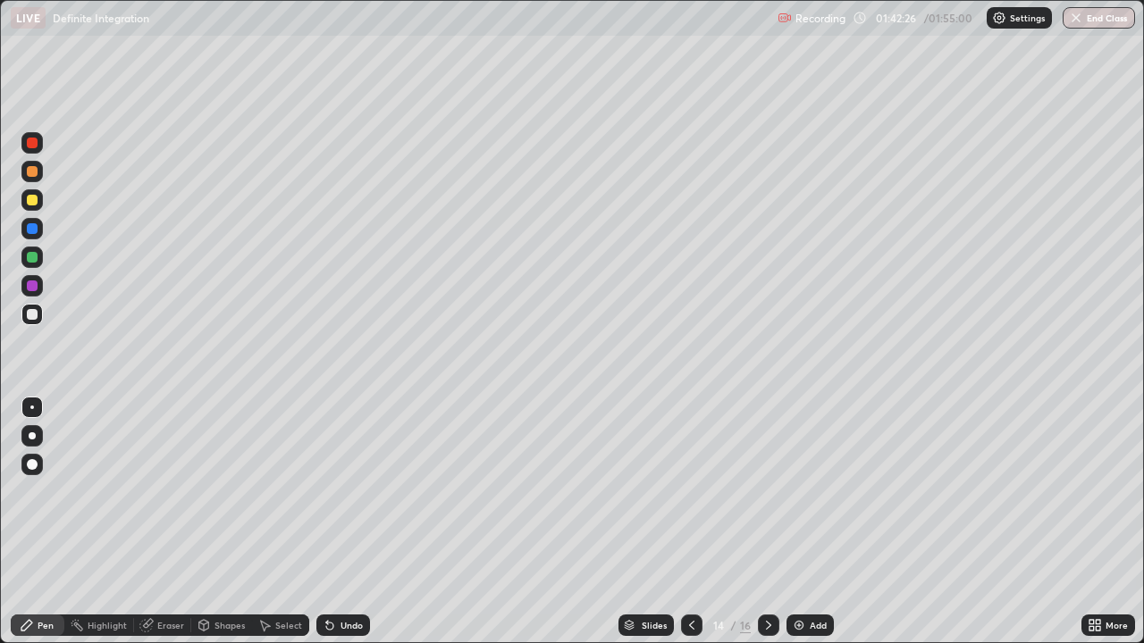
click at [762, 522] on div at bounding box center [768, 625] width 21 height 21
click at [758, 522] on div at bounding box center [768, 625] width 21 height 21
click at [808, 522] on div "Add" at bounding box center [809, 625] width 47 height 21
click at [31, 141] on div at bounding box center [32, 143] width 11 height 11
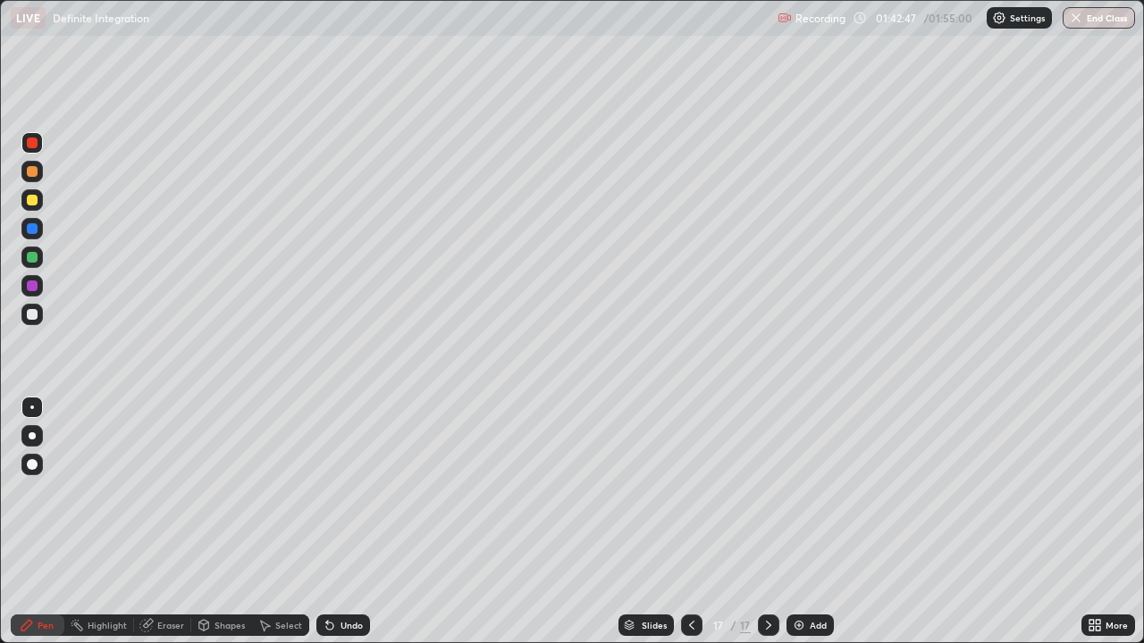
click at [36, 315] on div at bounding box center [32, 314] width 11 height 11
click at [340, 522] on div "Undo" at bounding box center [343, 625] width 54 height 21
click at [350, 522] on div "Undo" at bounding box center [351, 625] width 22 height 9
click at [1091, 21] on button "End Class" at bounding box center [1098, 17] width 72 height 21
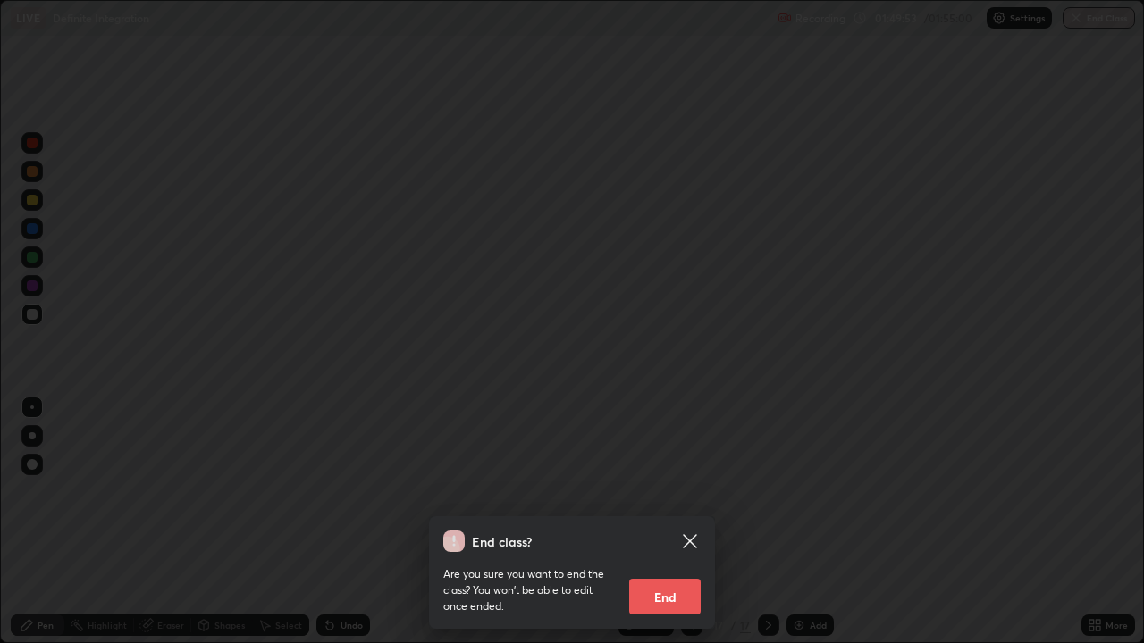
click at [658, 522] on button "End" at bounding box center [664, 597] width 71 height 36
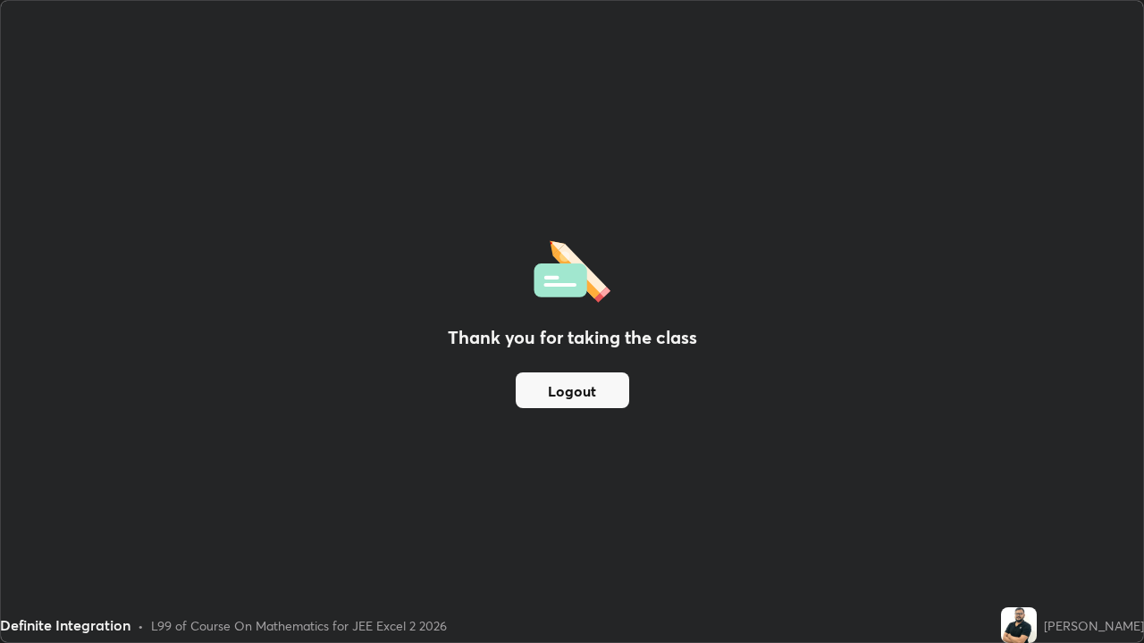
click at [592, 393] on button "Logout" at bounding box center [572, 391] width 113 height 36
